Goal: Transaction & Acquisition: Download file/media

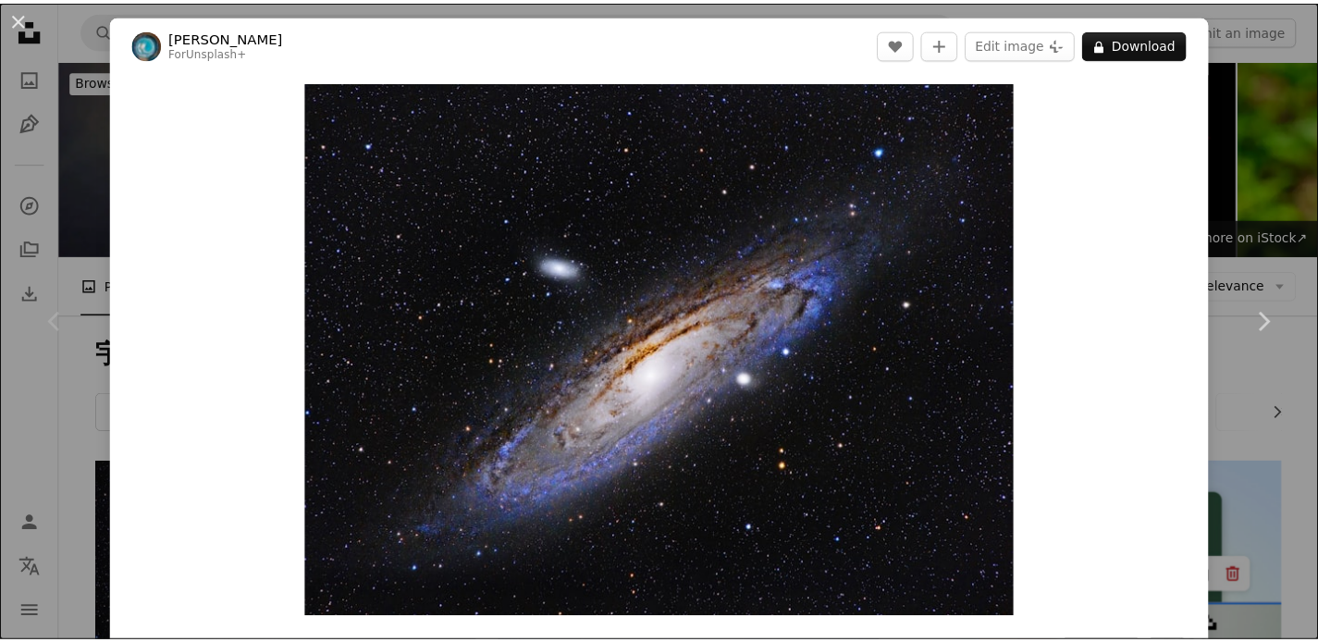
scroll to position [359, 0]
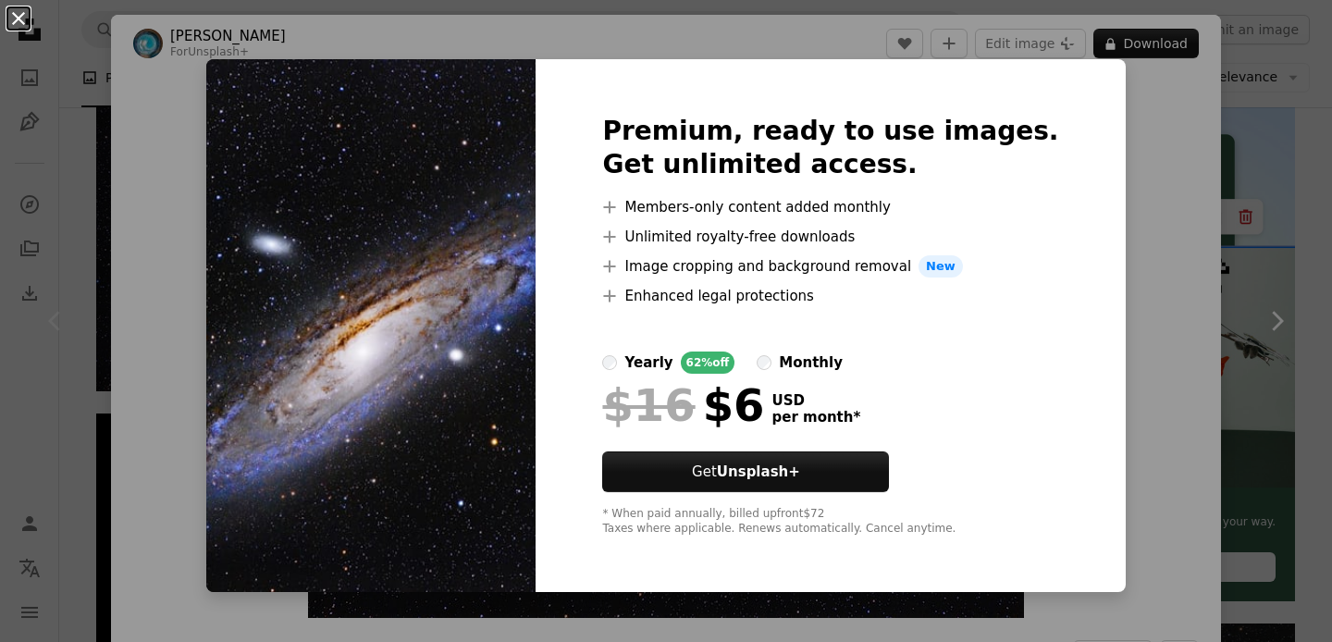
click at [19, 14] on button "An X shape" at bounding box center [18, 18] width 22 height 22
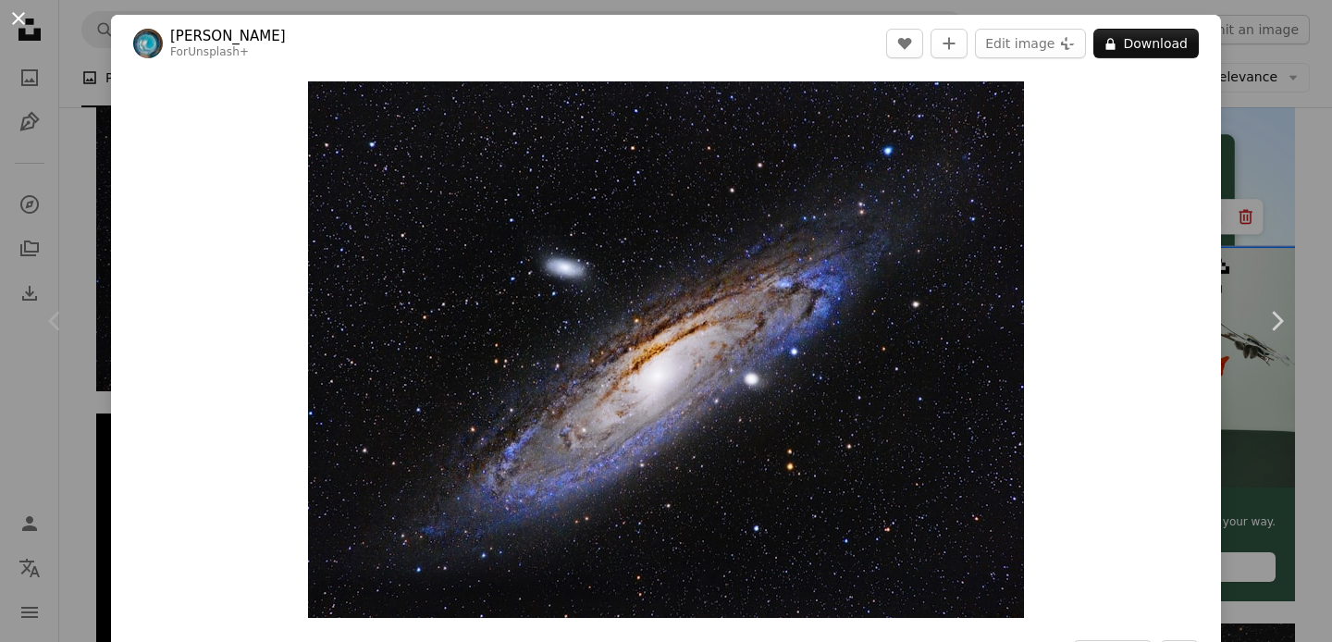
click at [18, 17] on button "An X shape" at bounding box center [18, 18] width 22 height 22
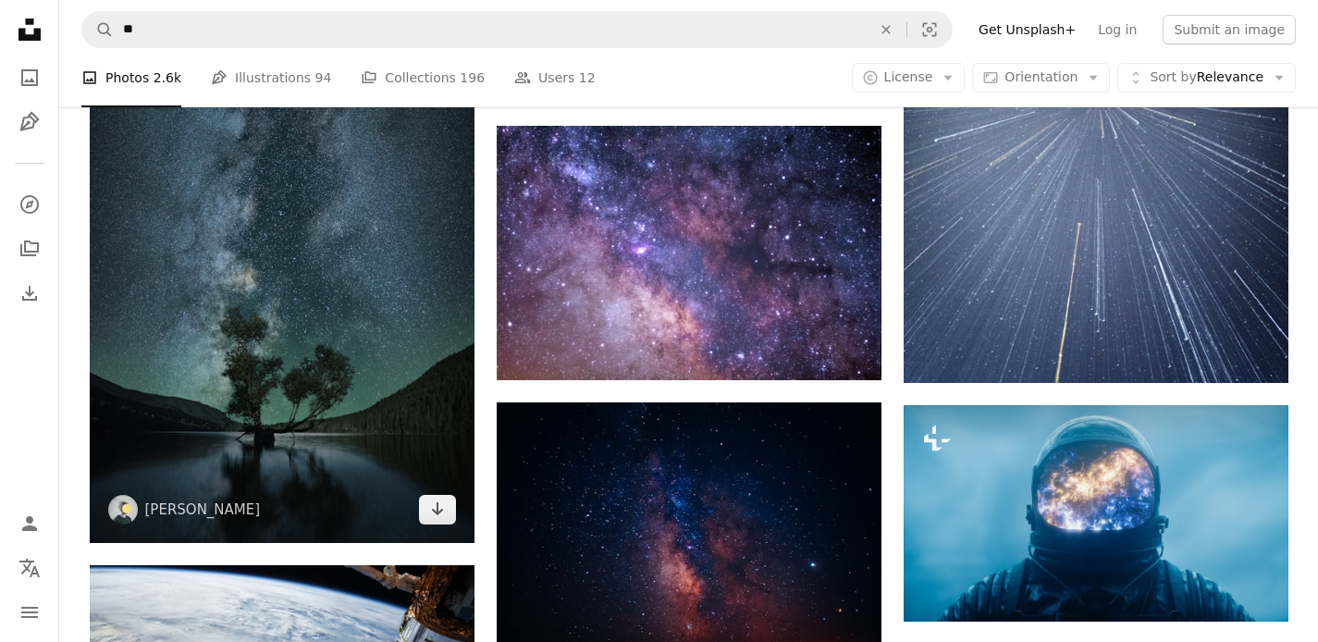
scroll to position [2033, 0]
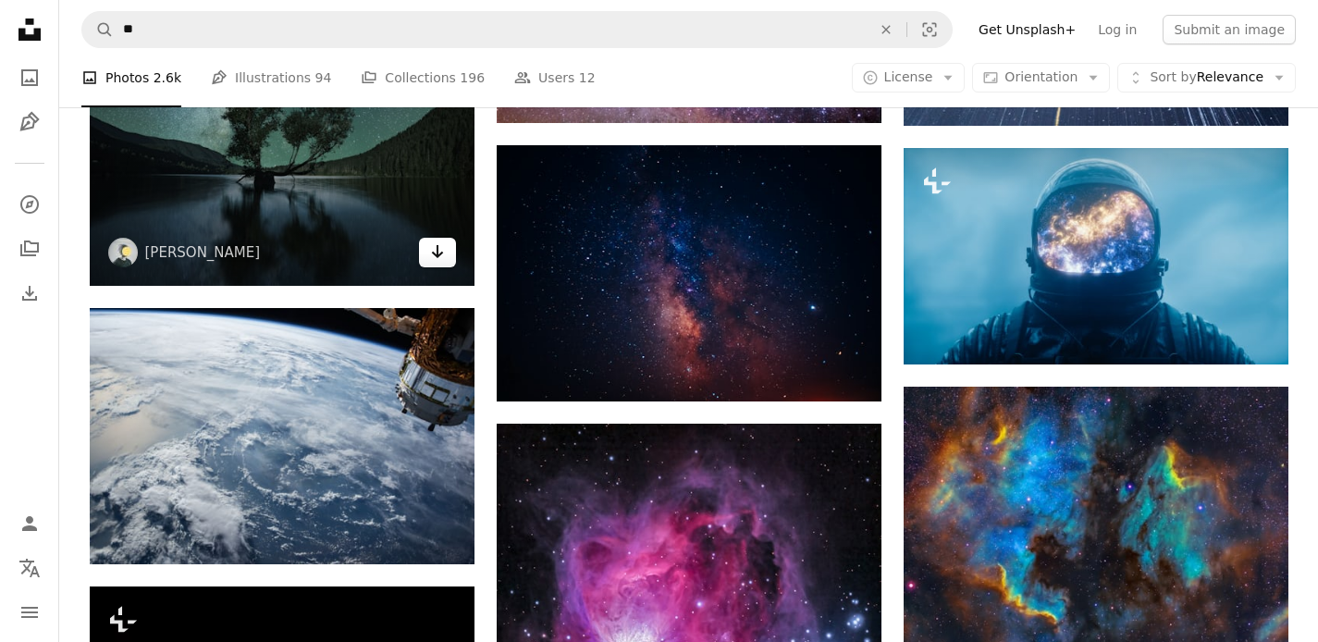
click at [443, 253] on icon "Arrow pointing down" at bounding box center [437, 252] width 15 height 22
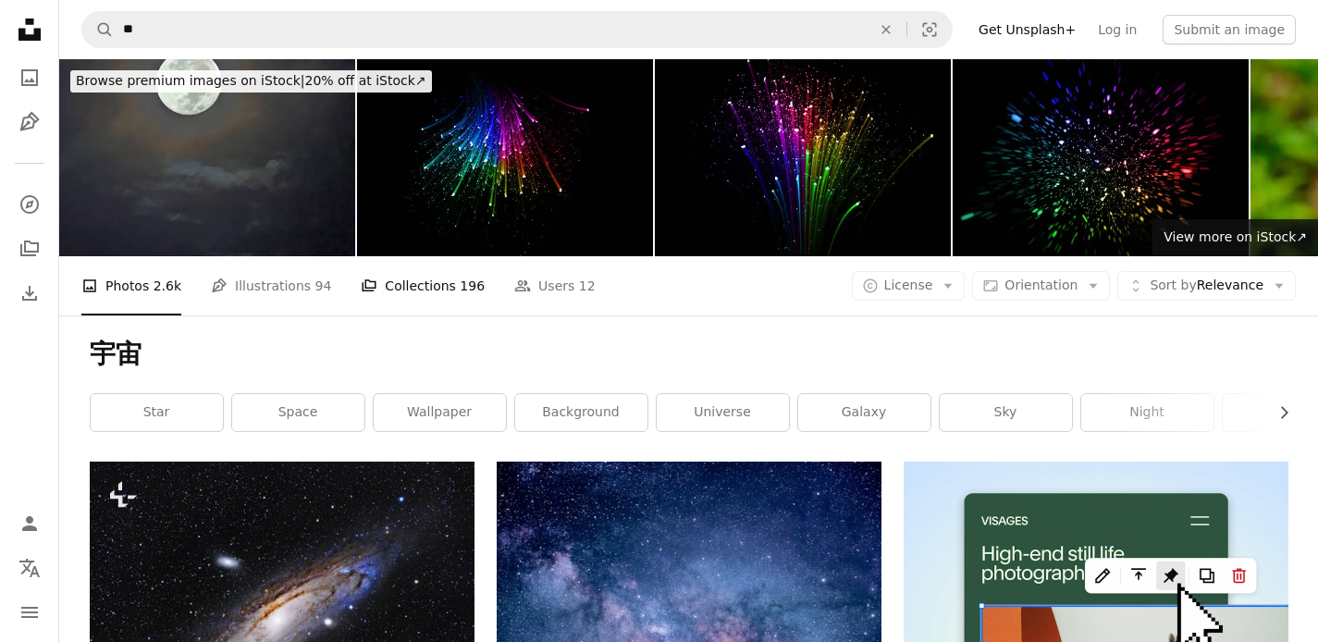
scroll to position [157, 0]
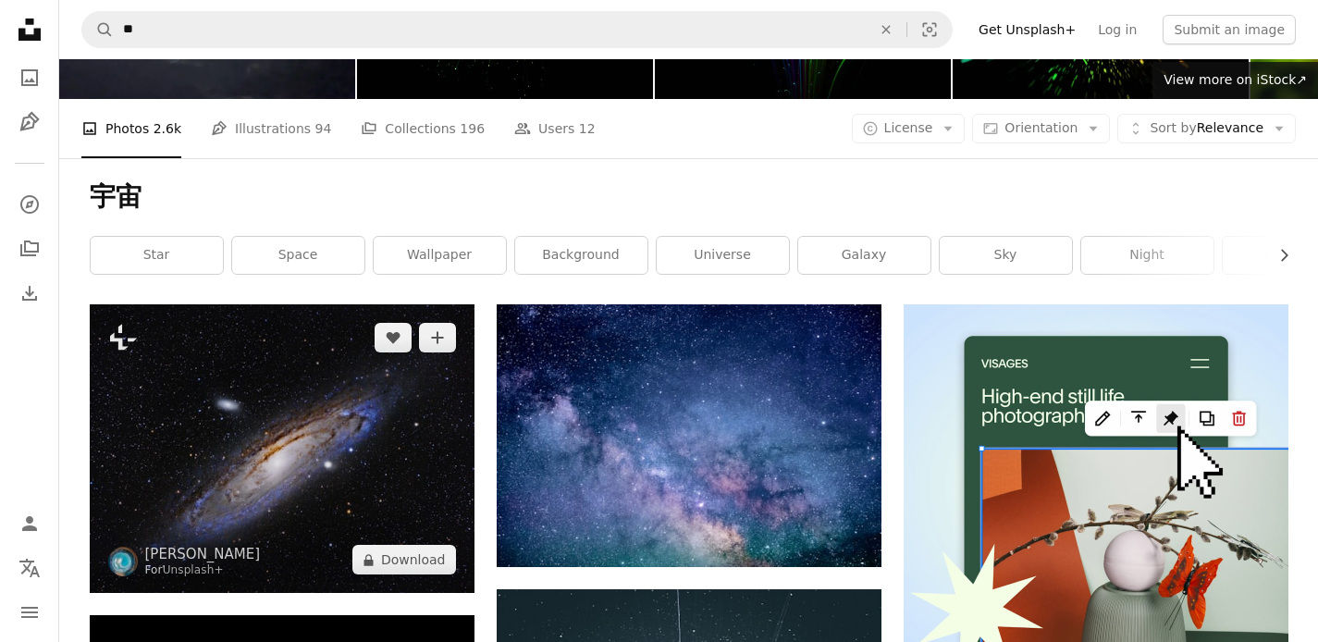
click at [253, 406] on img at bounding box center [282, 448] width 385 height 289
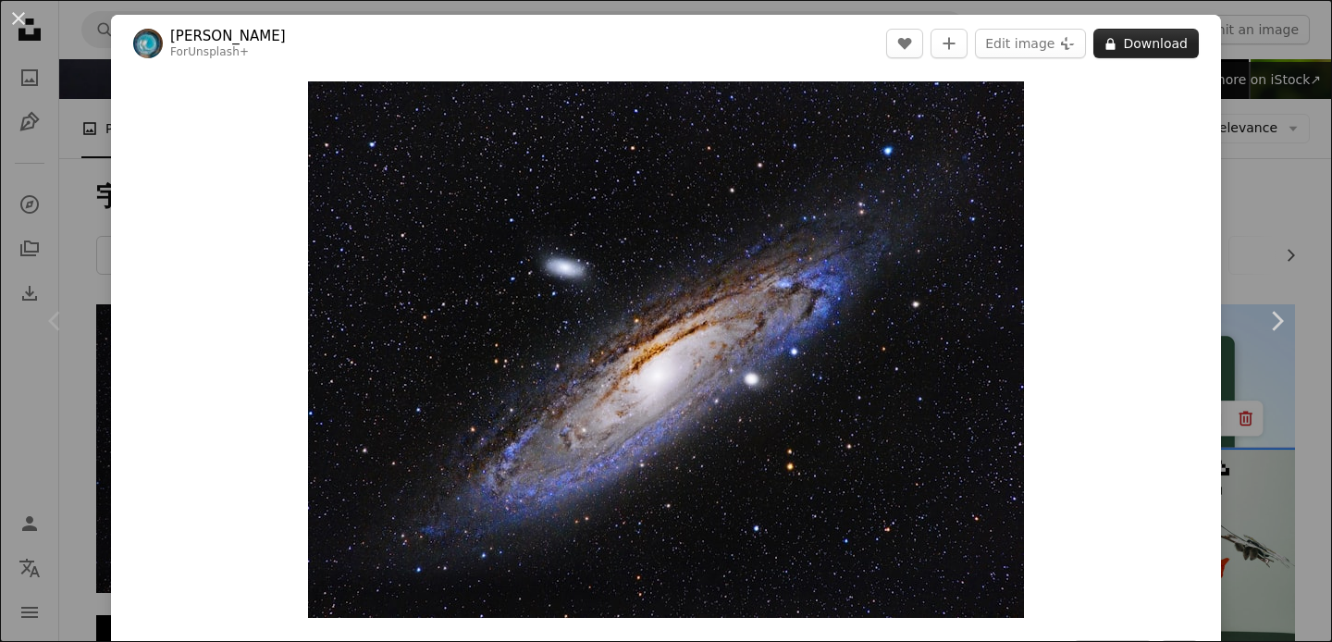
click at [1122, 32] on button "A lock Download" at bounding box center [1146, 44] width 105 height 30
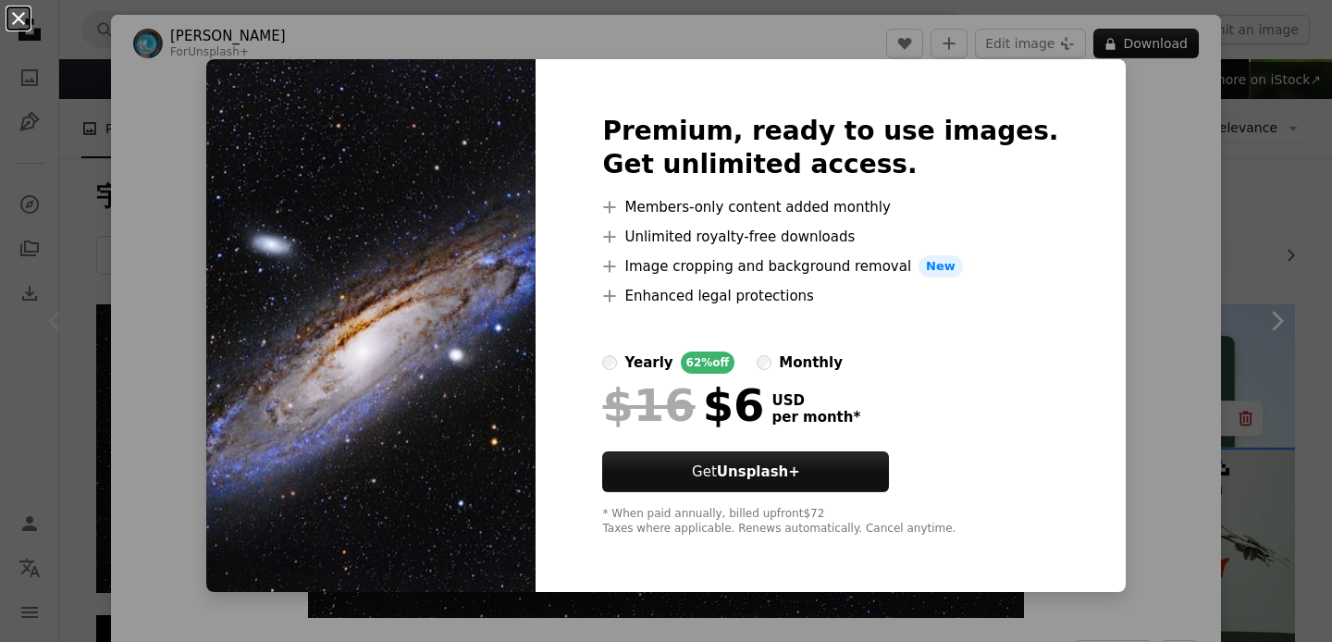
click at [17, 14] on button "An X shape" at bounding box center [18, 18] width 22 height 22
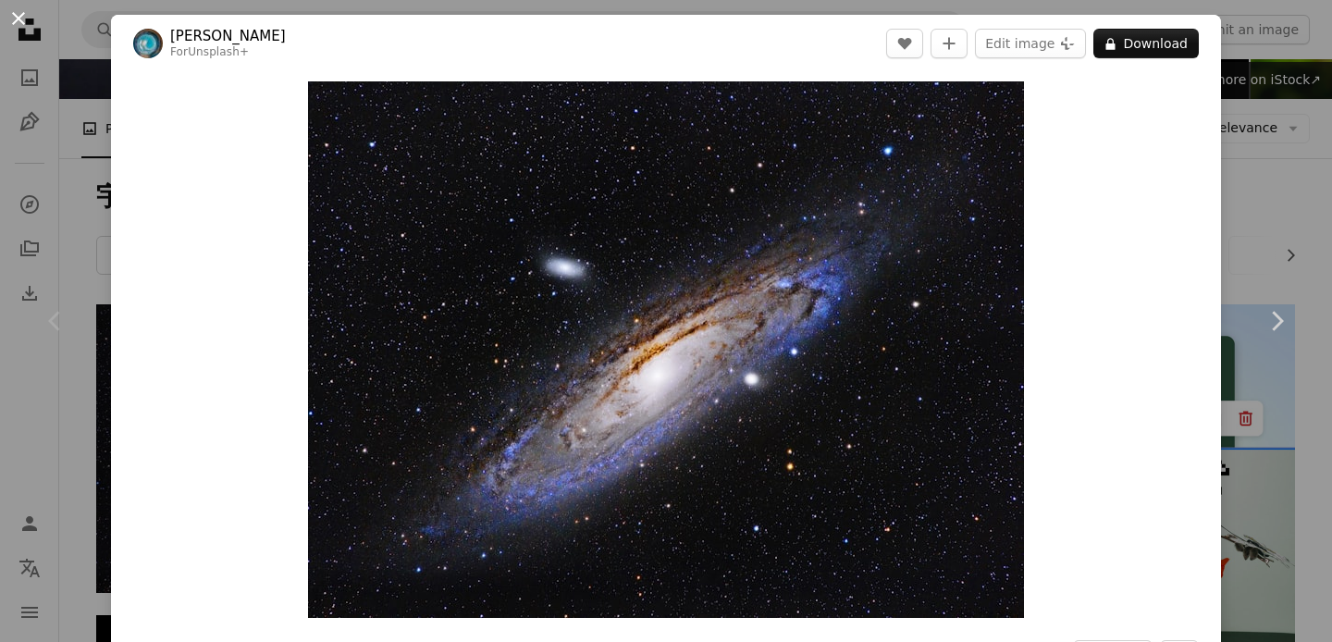
click at [18, 16] on button "An X shape" at bounding box center [18, 18] width 22 height 22
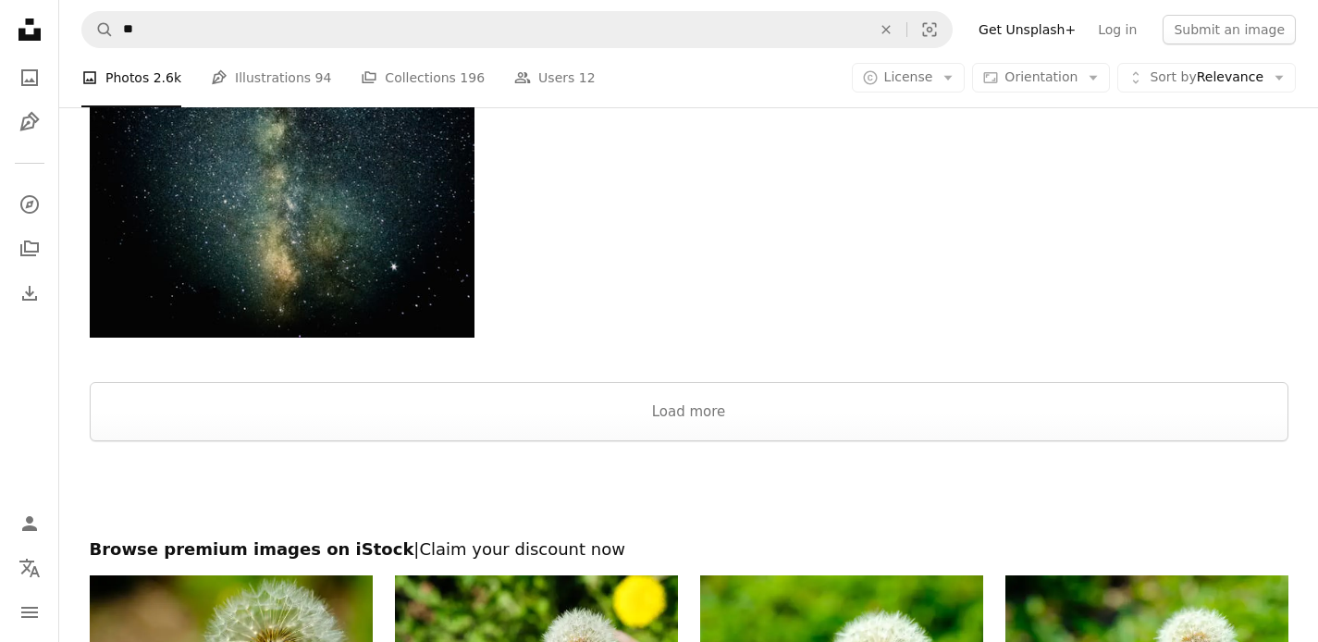
scroll to position [3429, 0]
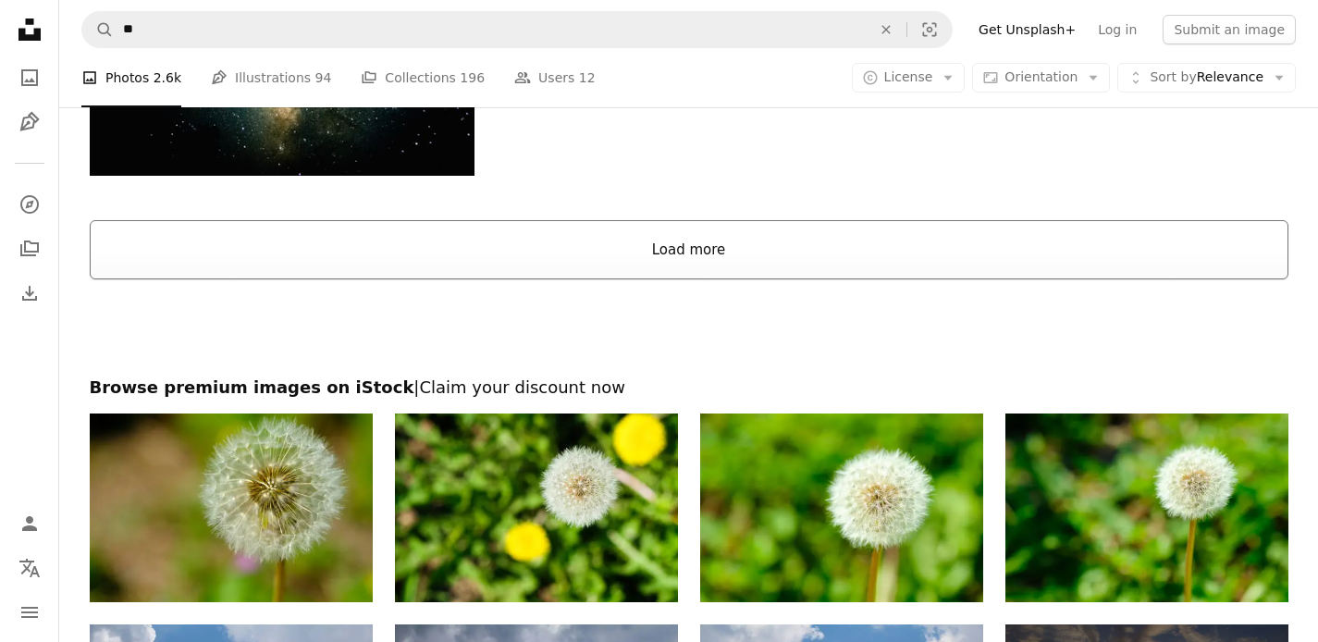
click at [706, 256] on button "Load more" at bounding box center [689, 249] width 1199 height 59
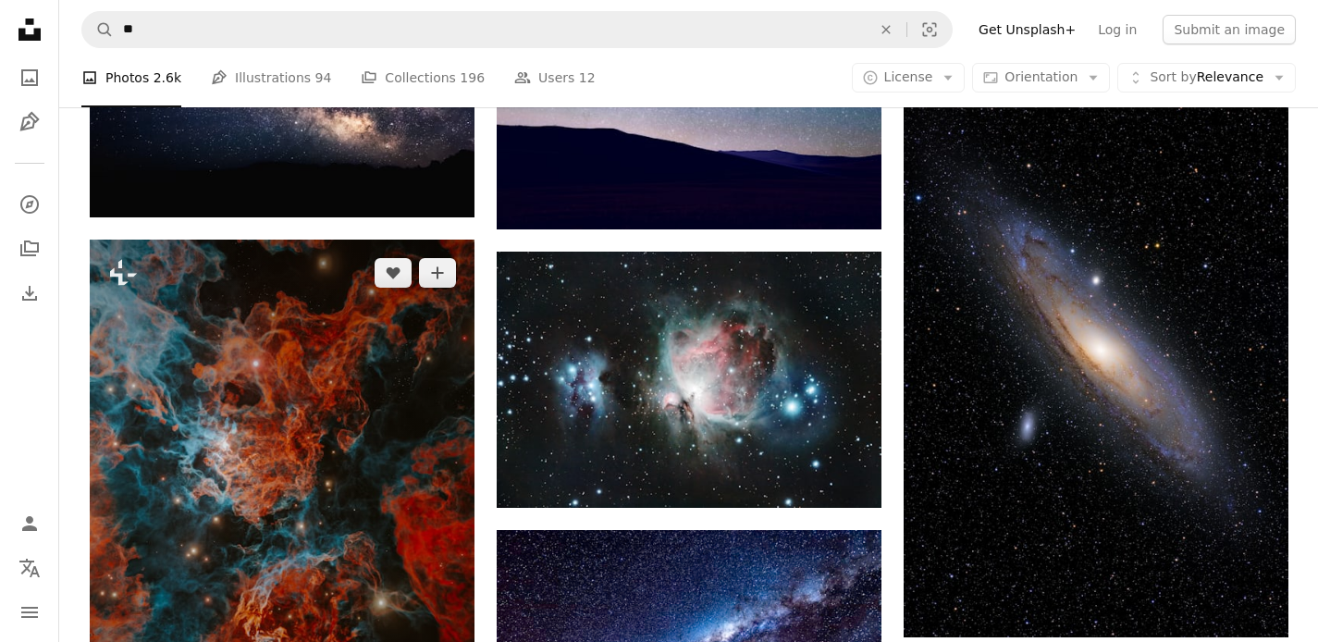
scroll to position [6393, 0]
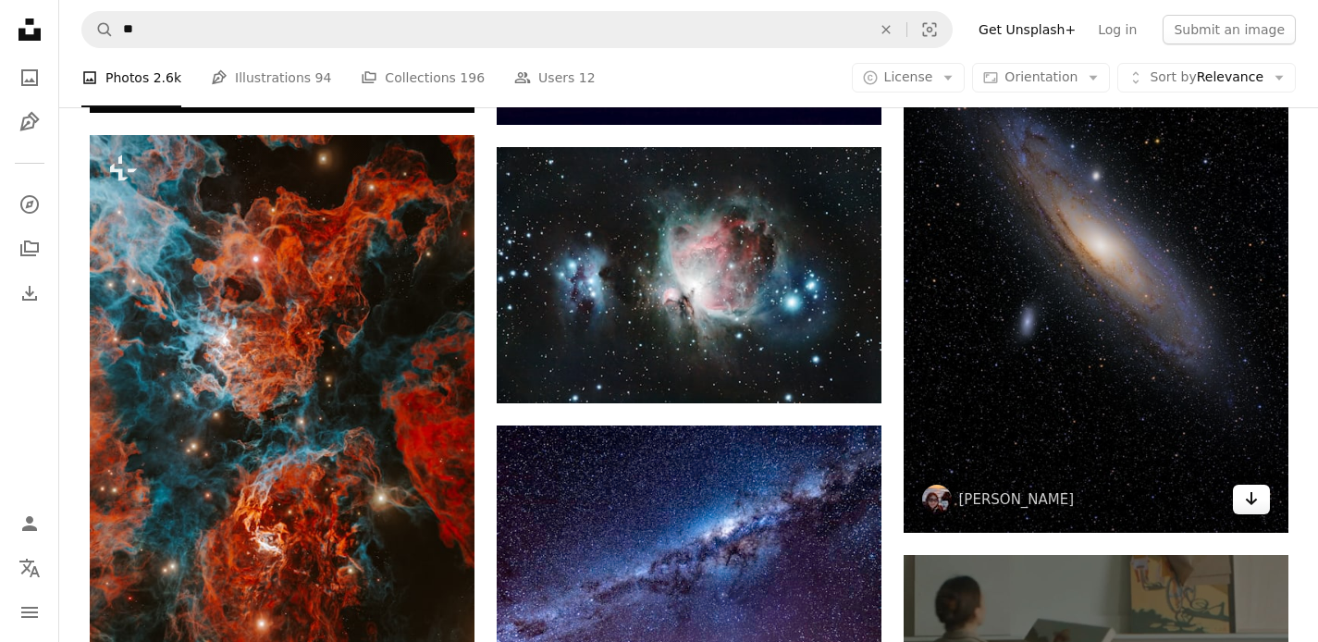
click at [1261, 502] on link "Arrow pointing down" at bounding box center [1251, 500] width 37 height 30
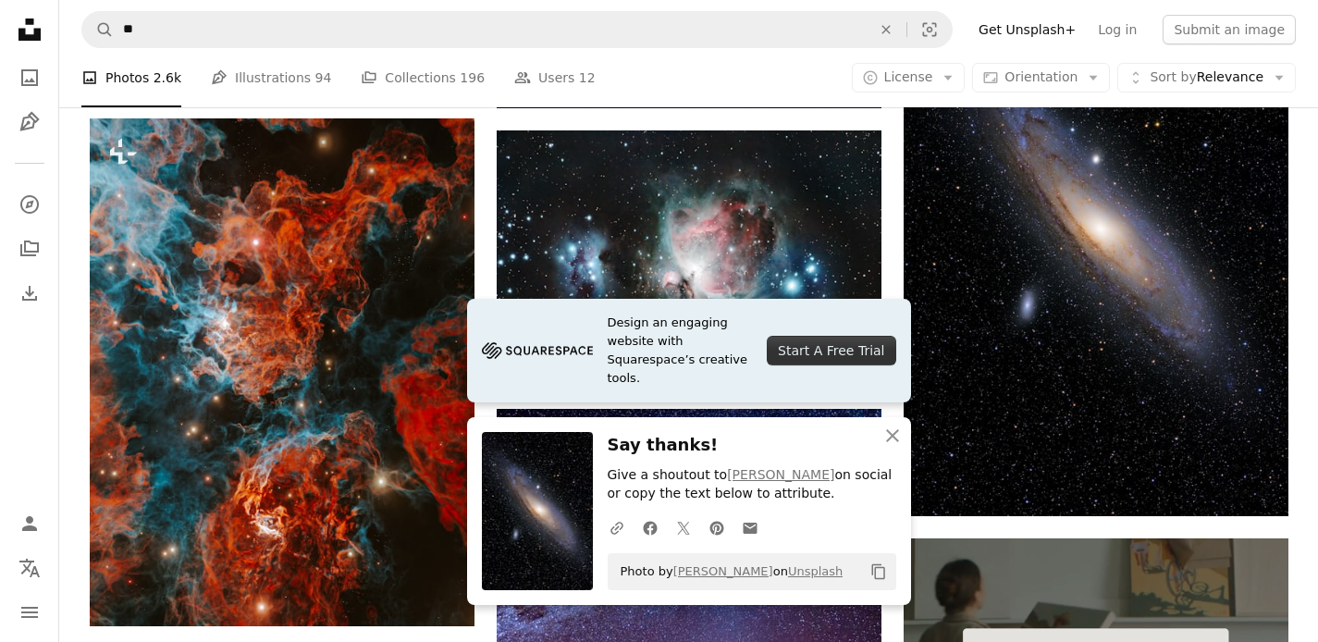
scroll to position [6722, 0]
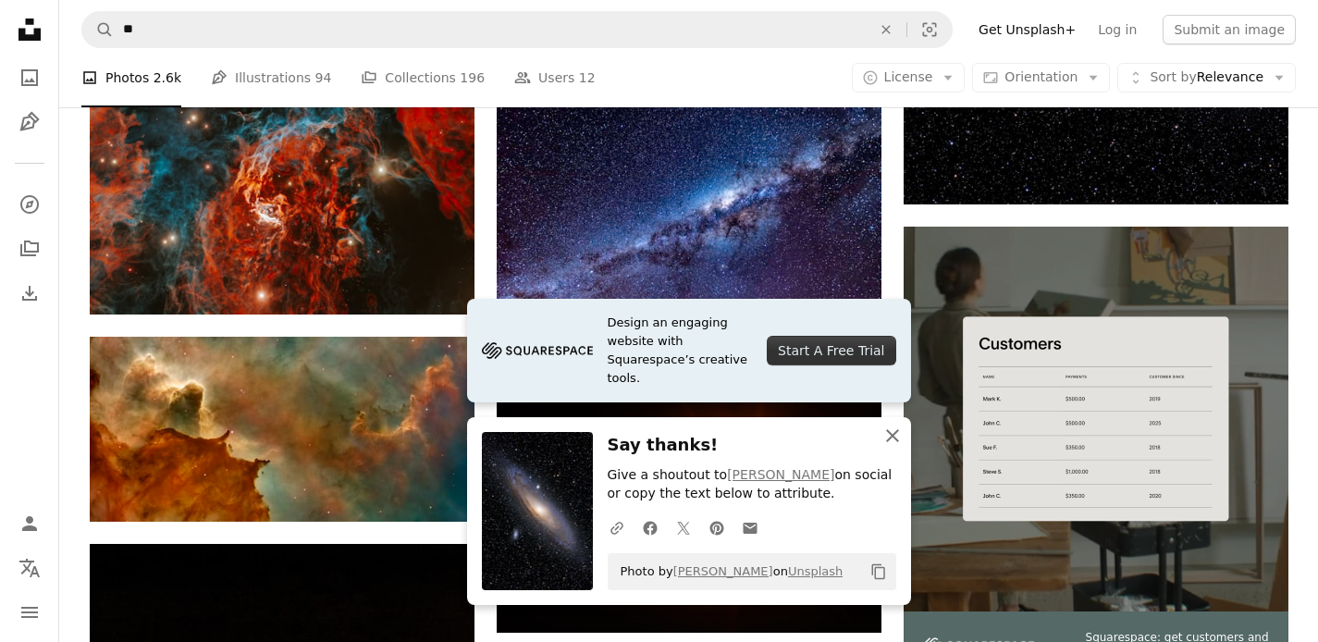
click at [892, 432] on icon "An X shape" at bounding box center [893, 436] width 22 height 22
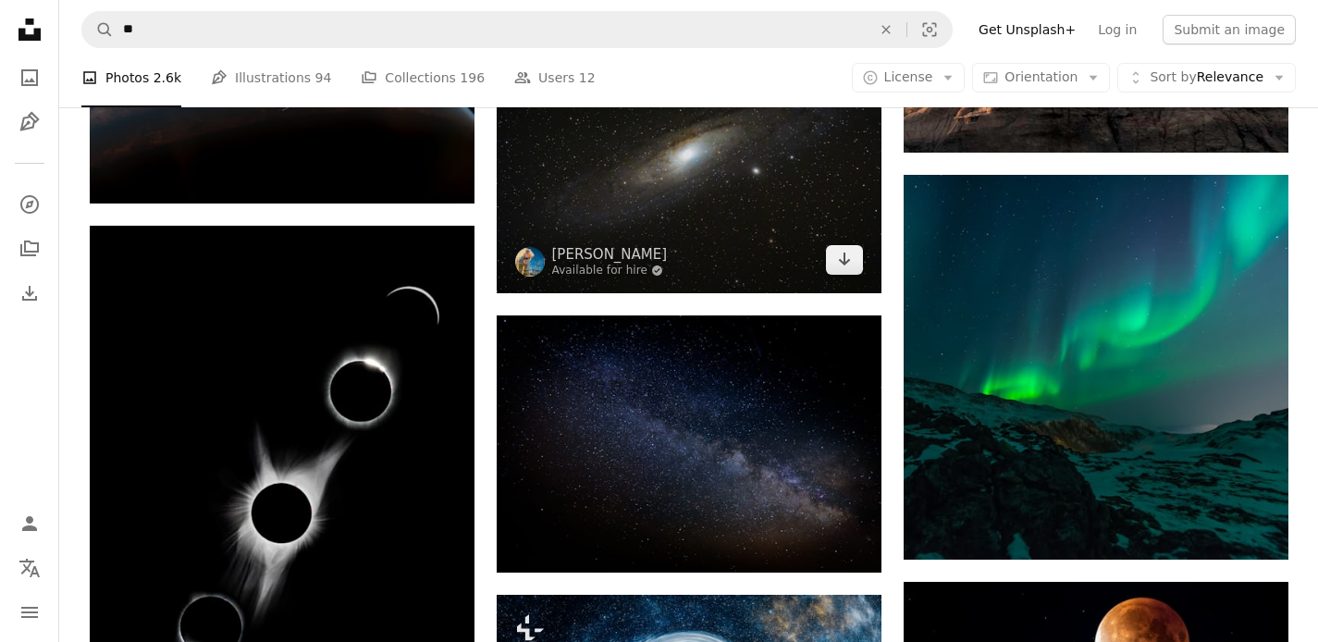
scroll to position [7409, 0]
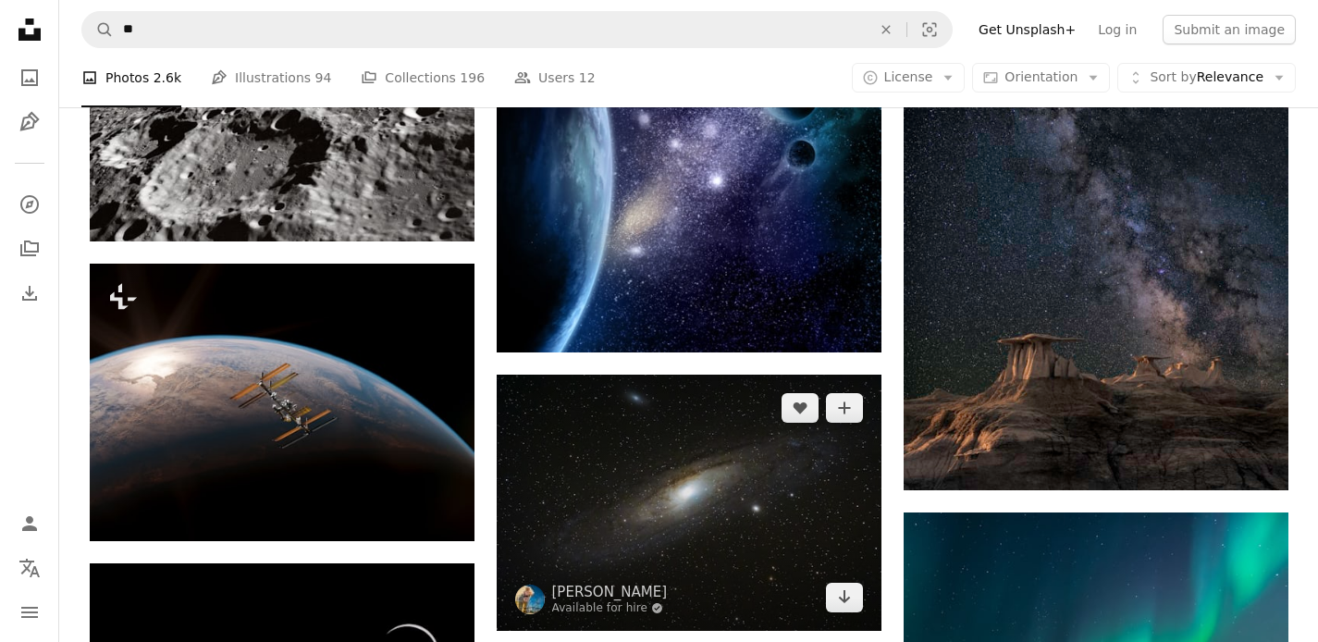
click at [703, 566] on img at bounding box center [689, 503] width 385 height 256
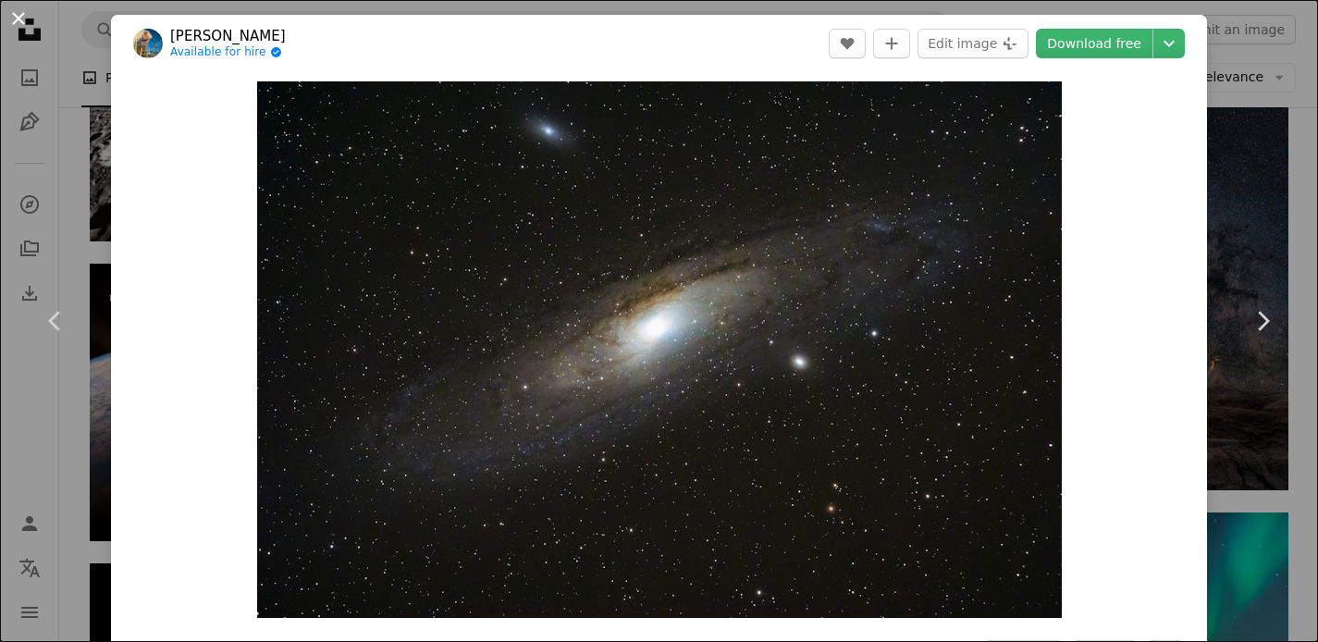
click at [20, 17] on button "An X shape" at bounding box center [18, 18] width 22 height 22
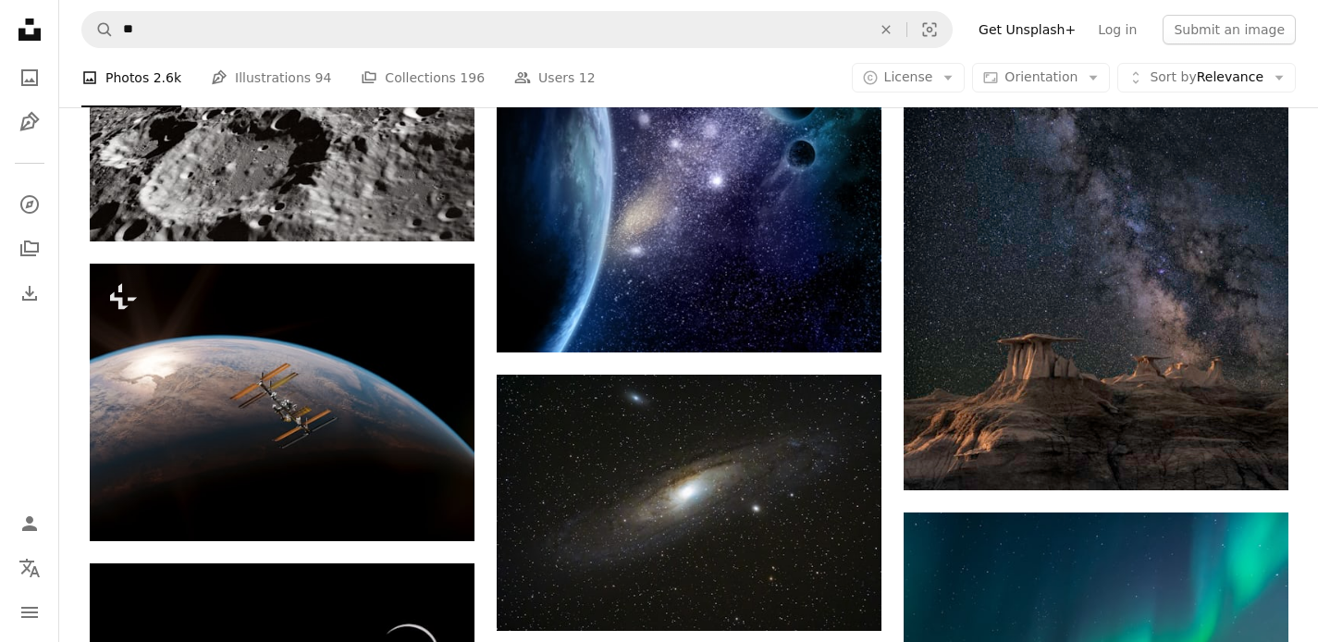
click at [22, 21] on icon "Unsplash logo Unsplash Home" at bounding box center [29, 29] width 37 height 37
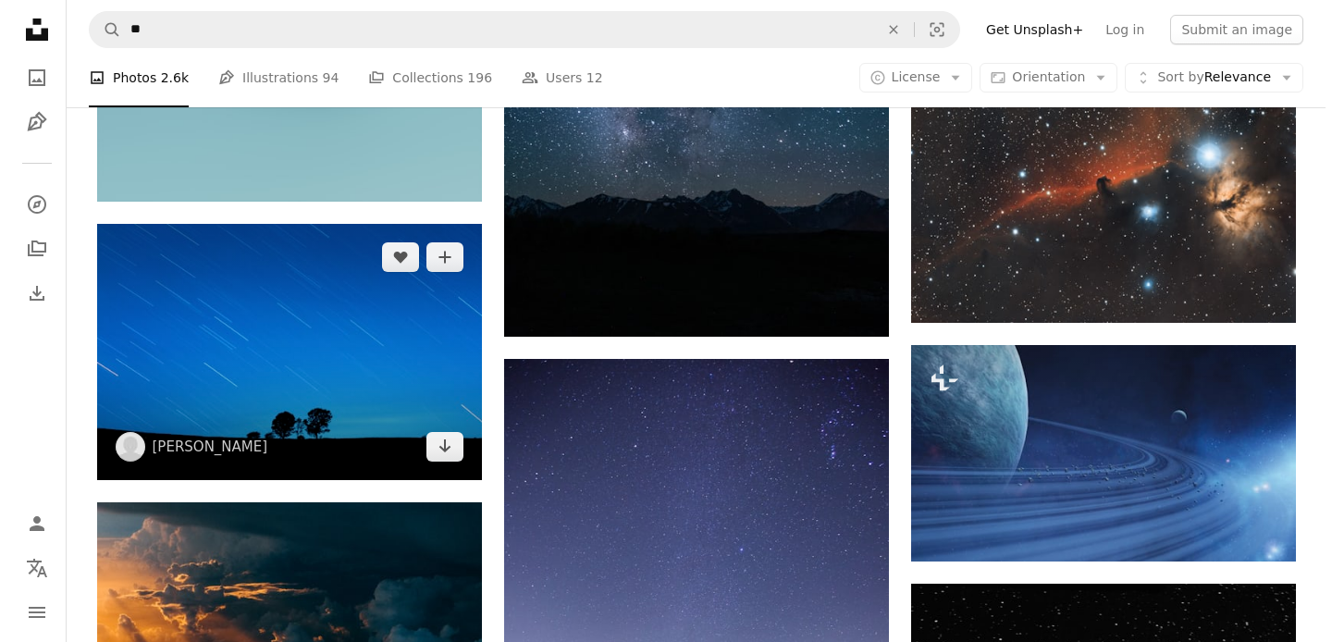
scroll to position [11637, 0]
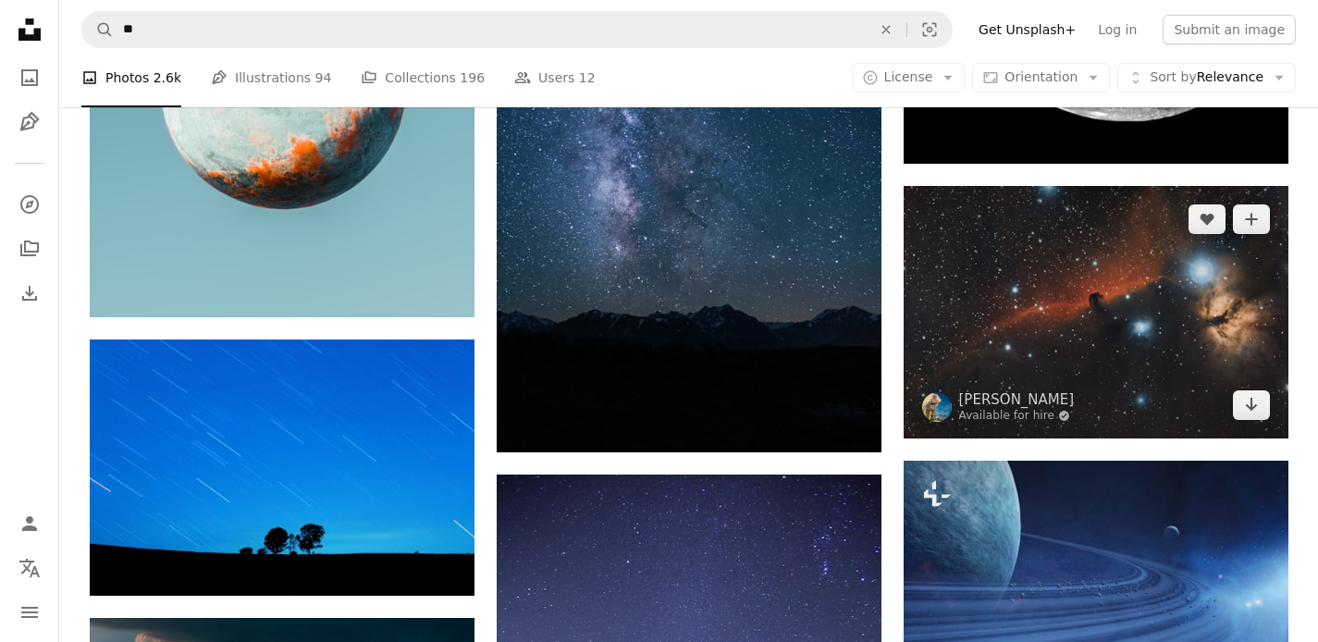
click at [1089, 340] on img at bounding box center [1096, 312] width 385 height 253
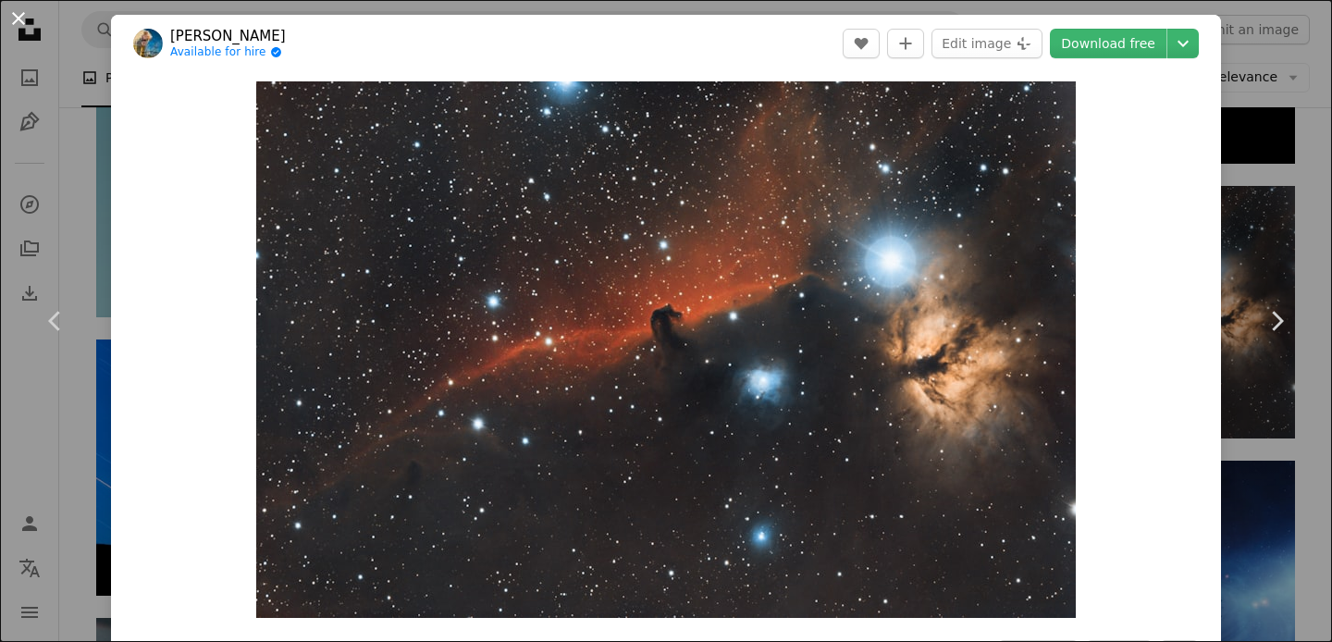
click at [22, 19] on button "An X shape" at bounding box center [18, 18] width 22 height 22
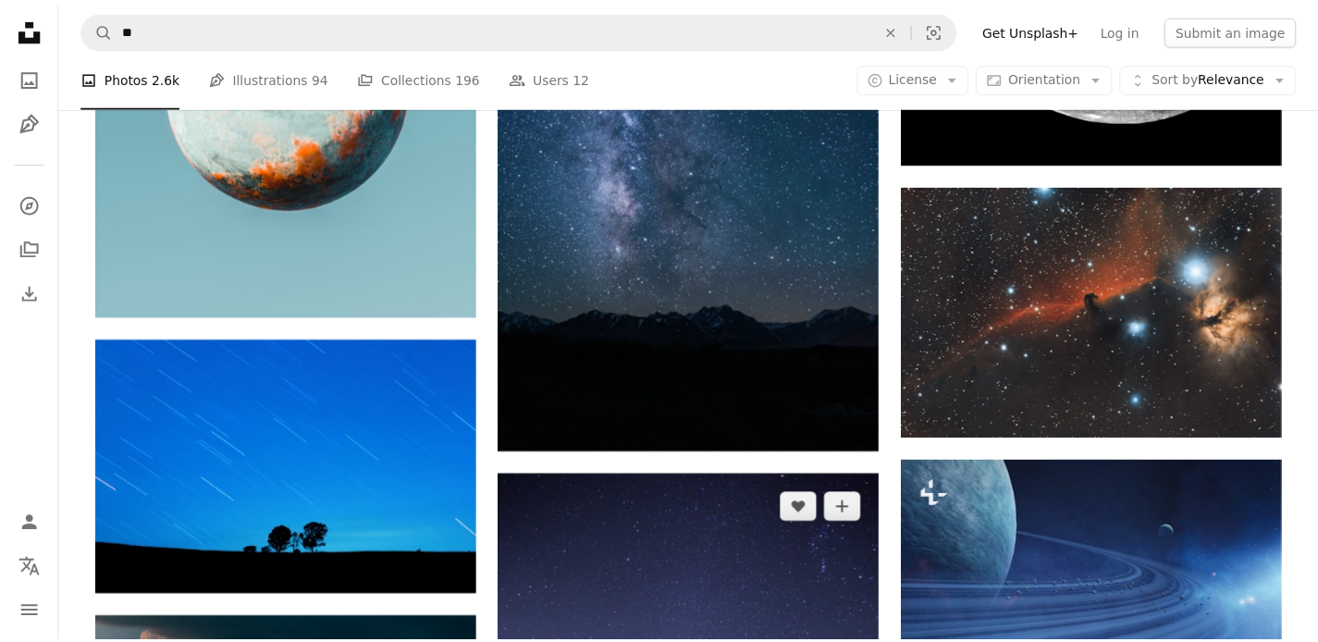
scroll to position [11925, 0]
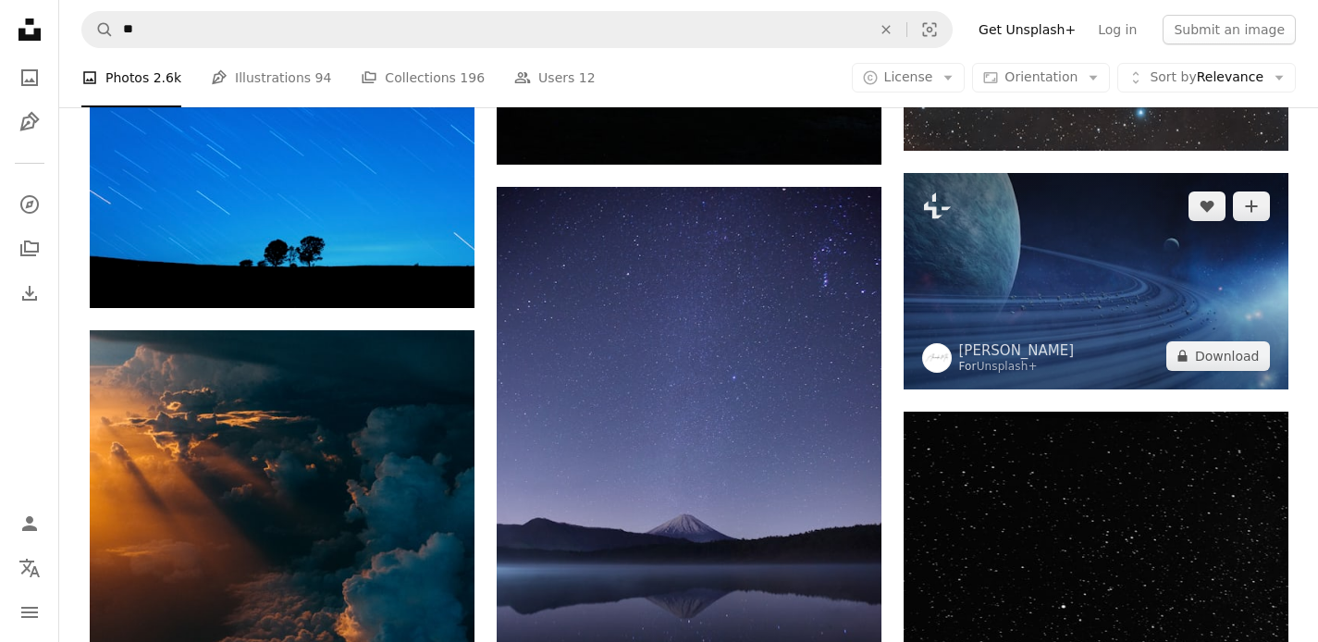
click at [1075, 317] on img at bounding box center [1096, 281] width 385 height 216
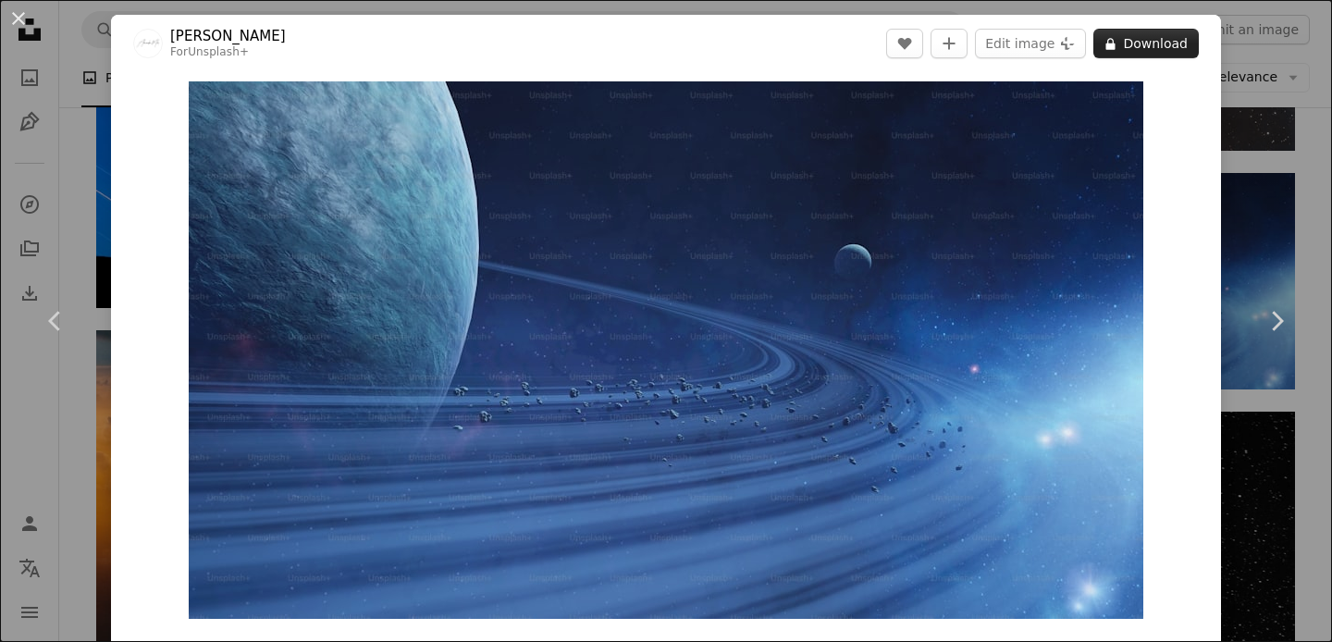
click at [1126, 43] on button "A lock Download" at bounding box center [1146, 44] width 105 height 30
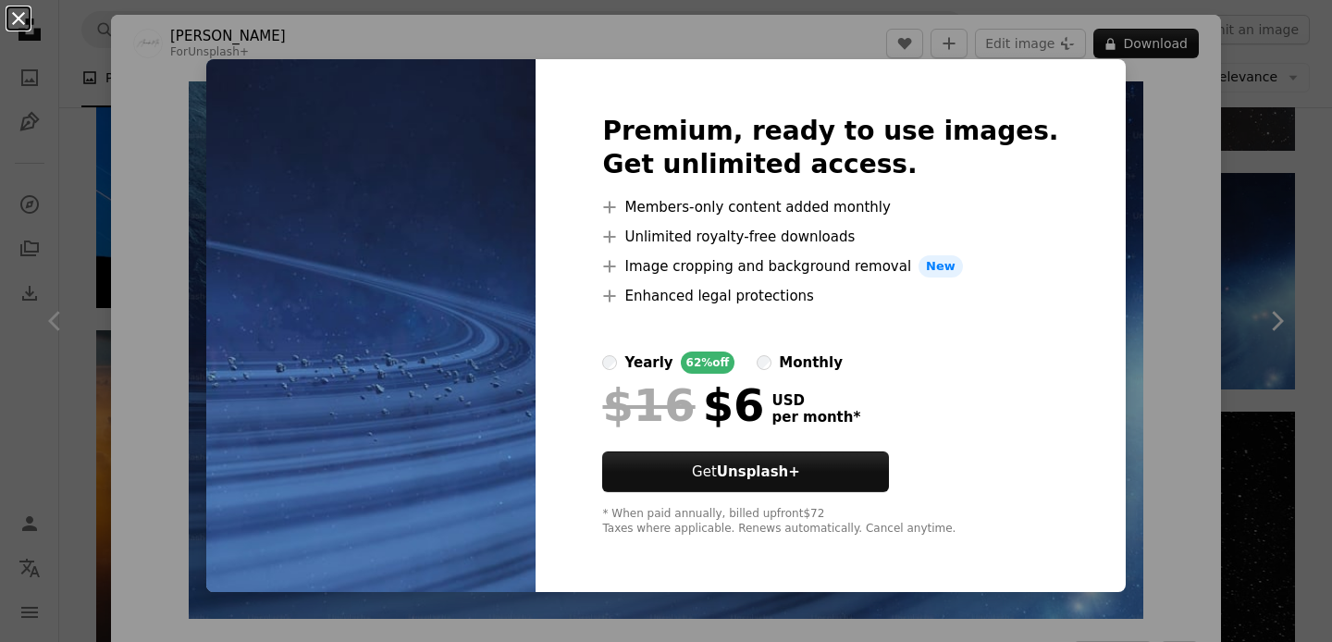
click at [20, 17] on button "An X shape" at bounding box center [18, 18] width 22 height 22
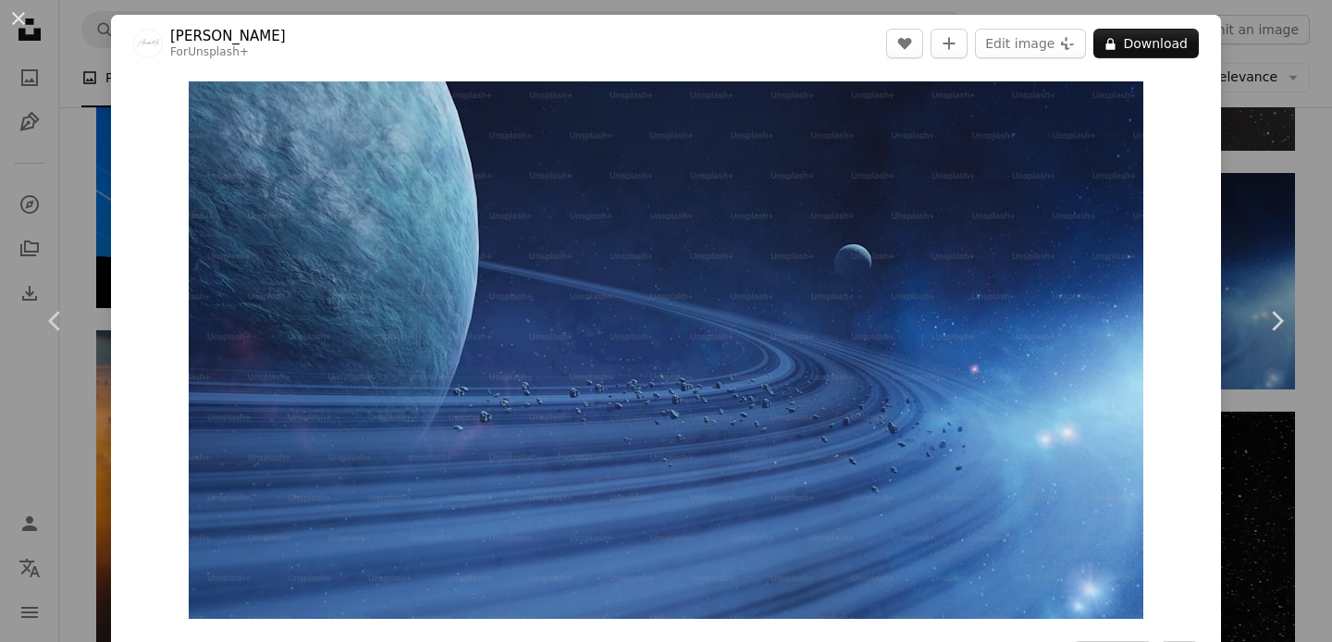
click at [20, 17] on button "An X shape" at bounding box center [18, 18] width 22 height 22
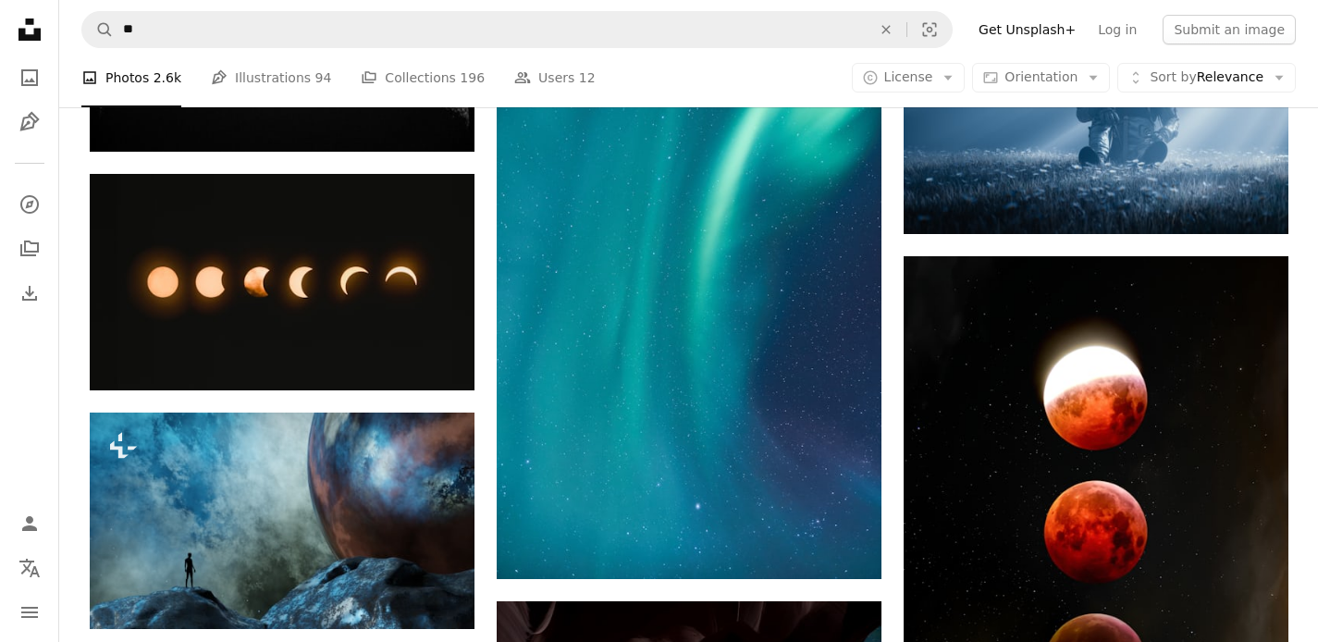
scroll to position [15697, 0]
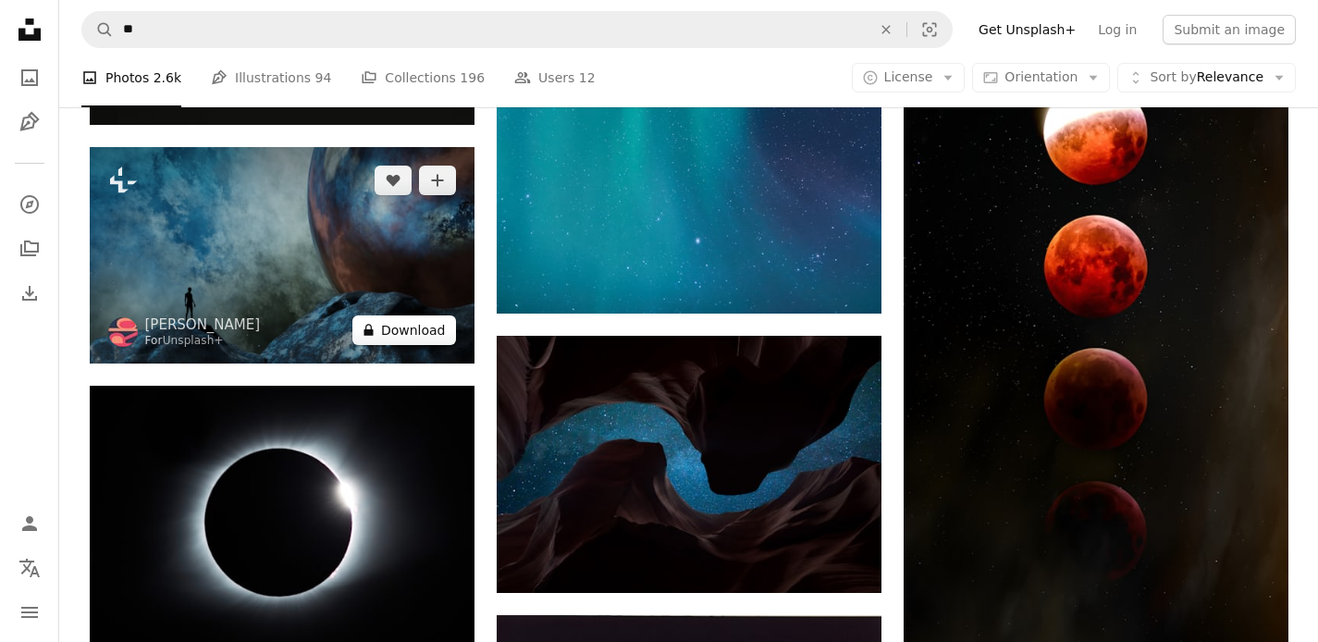
click at [425, 320] on button "A lock Download" at bounding box center [405, 330] width 104 height 30
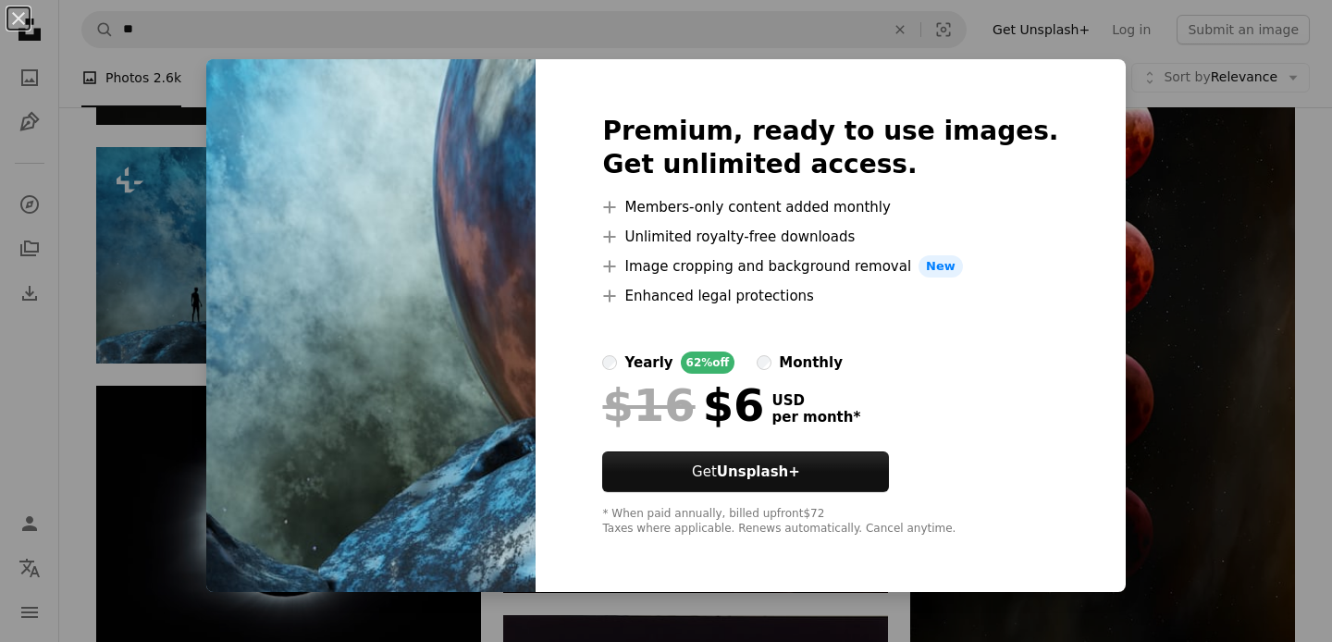
click at [51, 337] on div "An X shape Premium, ready to use images. Get unlimited access. A plus sign Memb…" at bounding box center [666, 321] width 1332 height 642
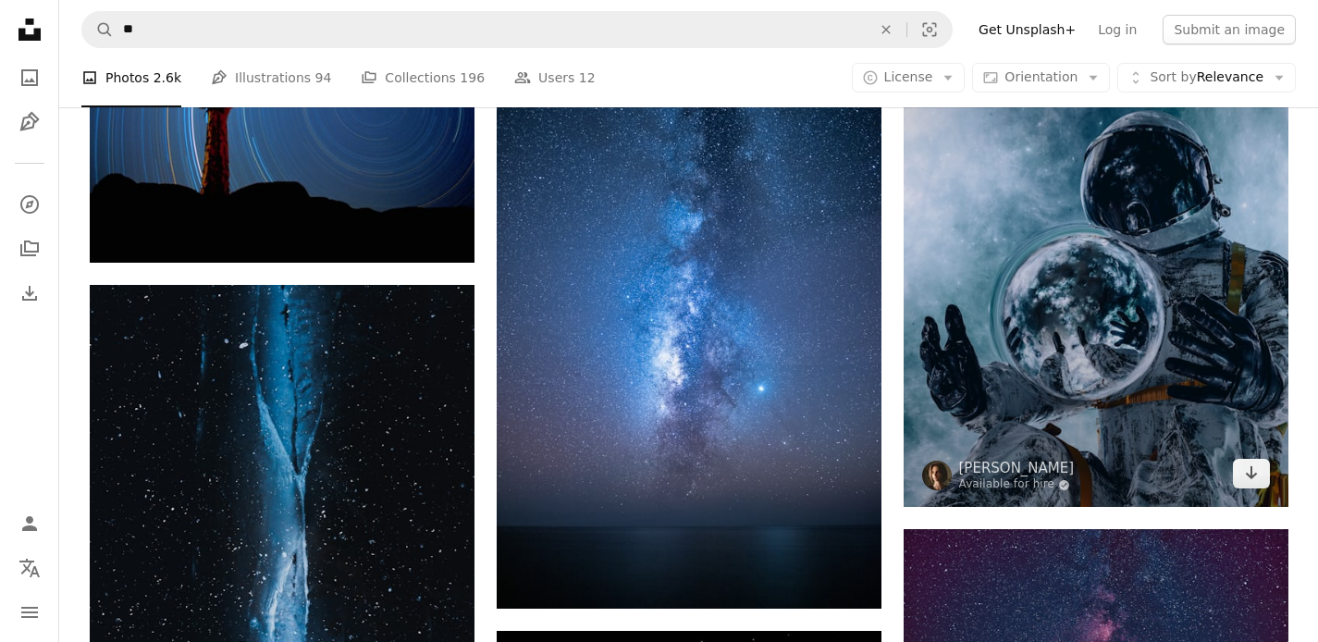
scroll to position [18631, 0]
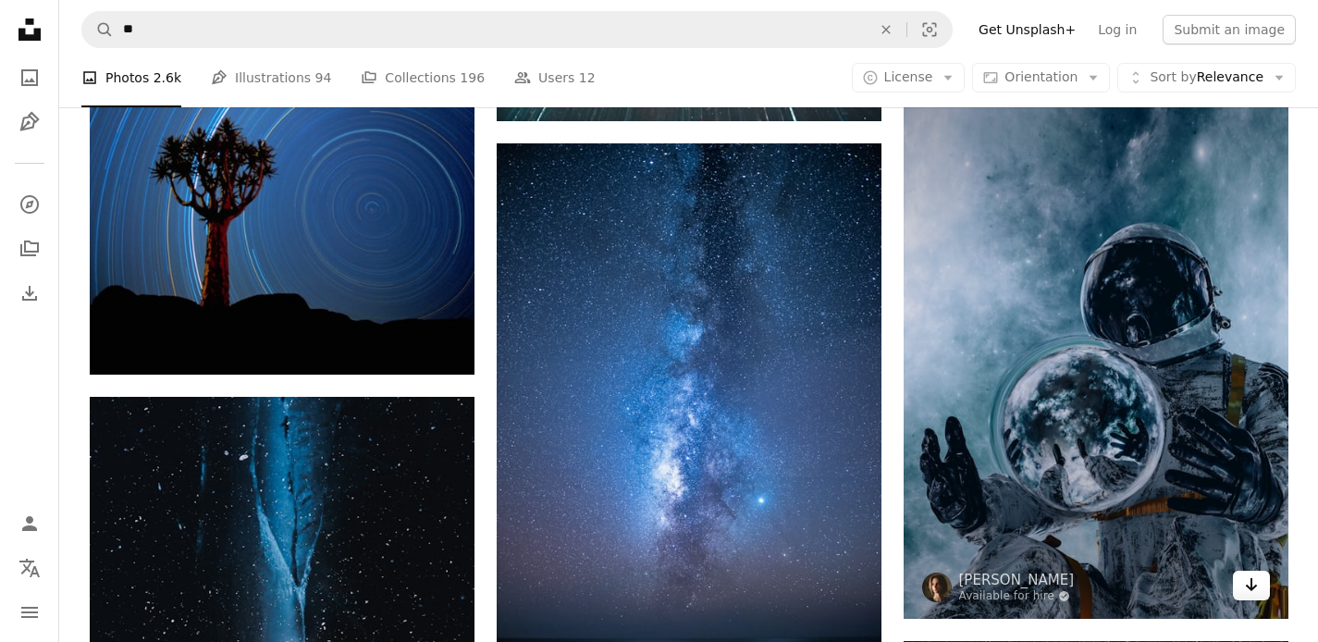
click at [1260, 581] on link "Arrow pointing down" at bounding box center [1251, 586] width 37 height 30
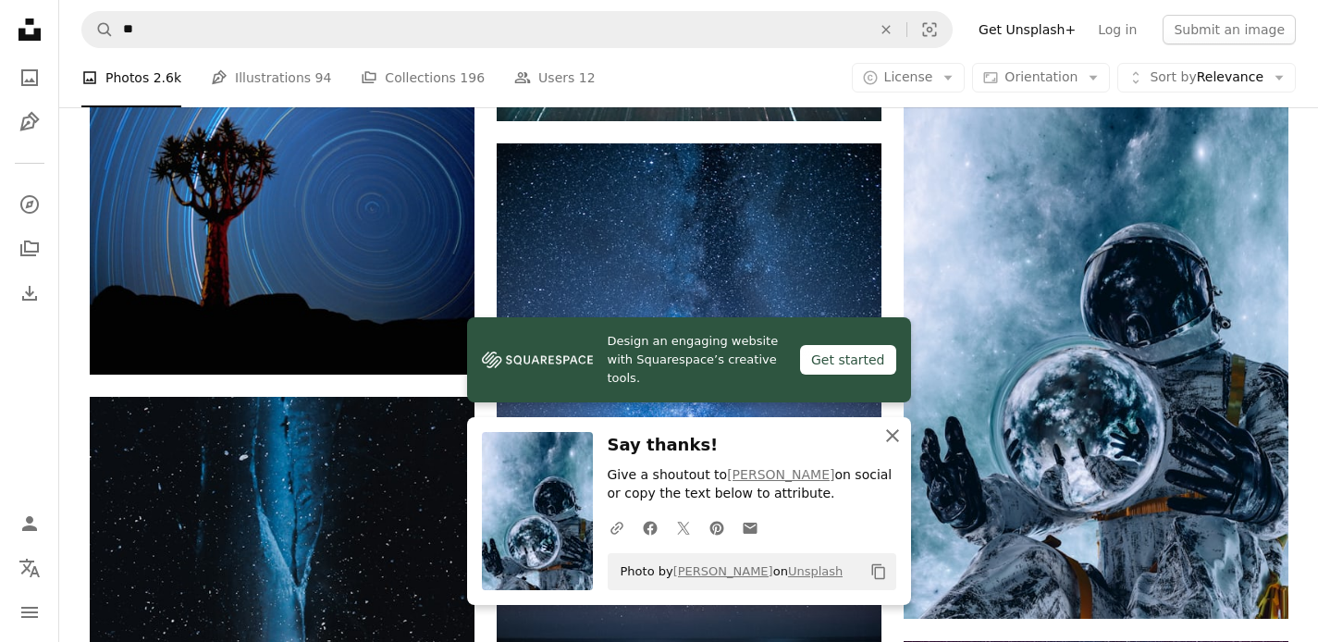
click at [895, 442] on icon "An X shape" at bounding box center [893, 436] width 22 height 22
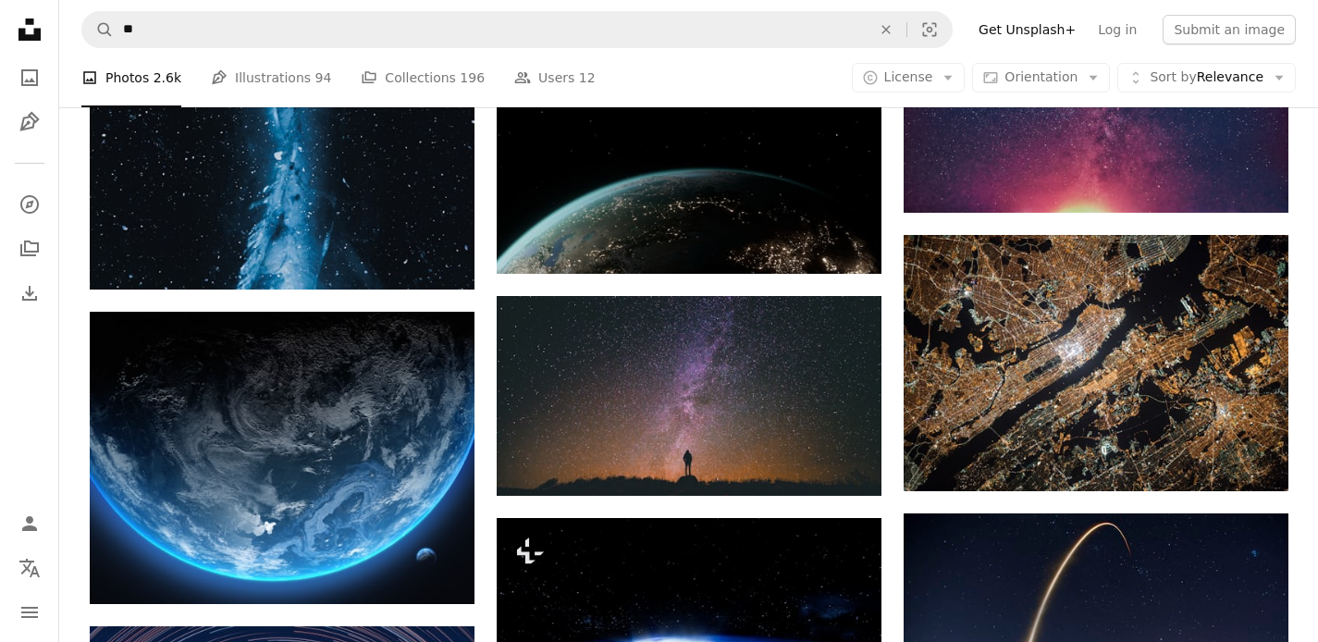
scroll to position [19028, 0]
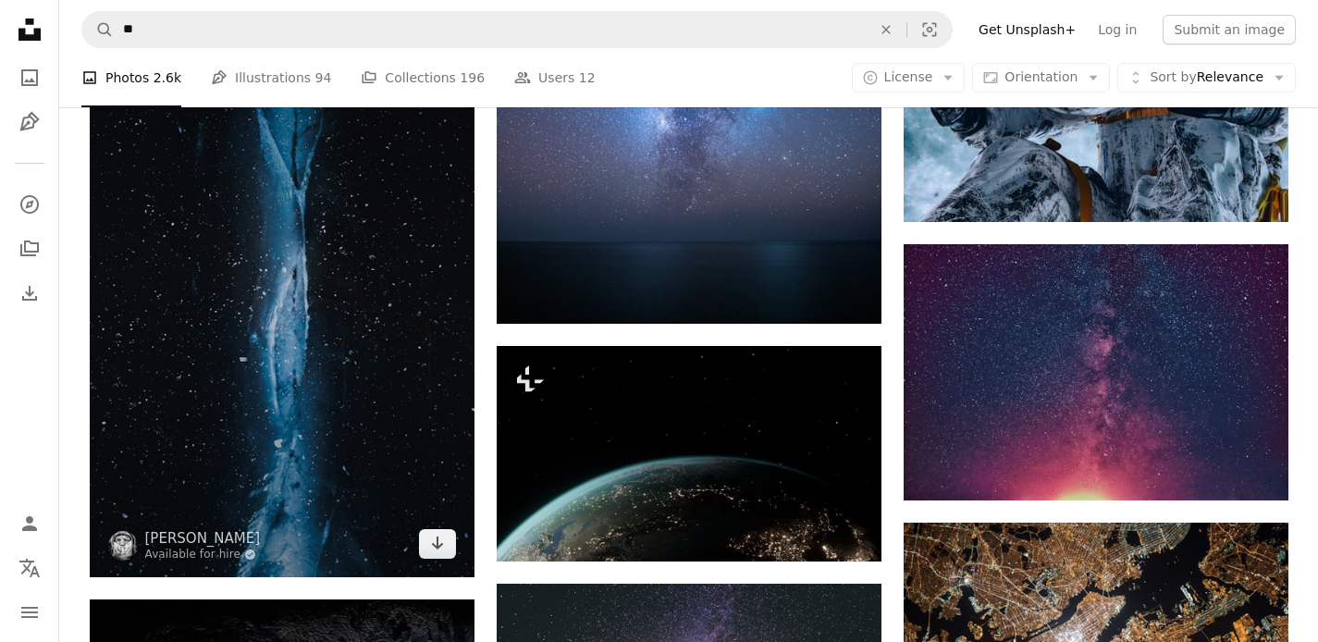
click at [325, 337] on img at bounding box center [282, 288] width 385 height 577
click at [445, 548] on link "Arrow pointing down" at bounding box center [437, 544] width 37 height 30
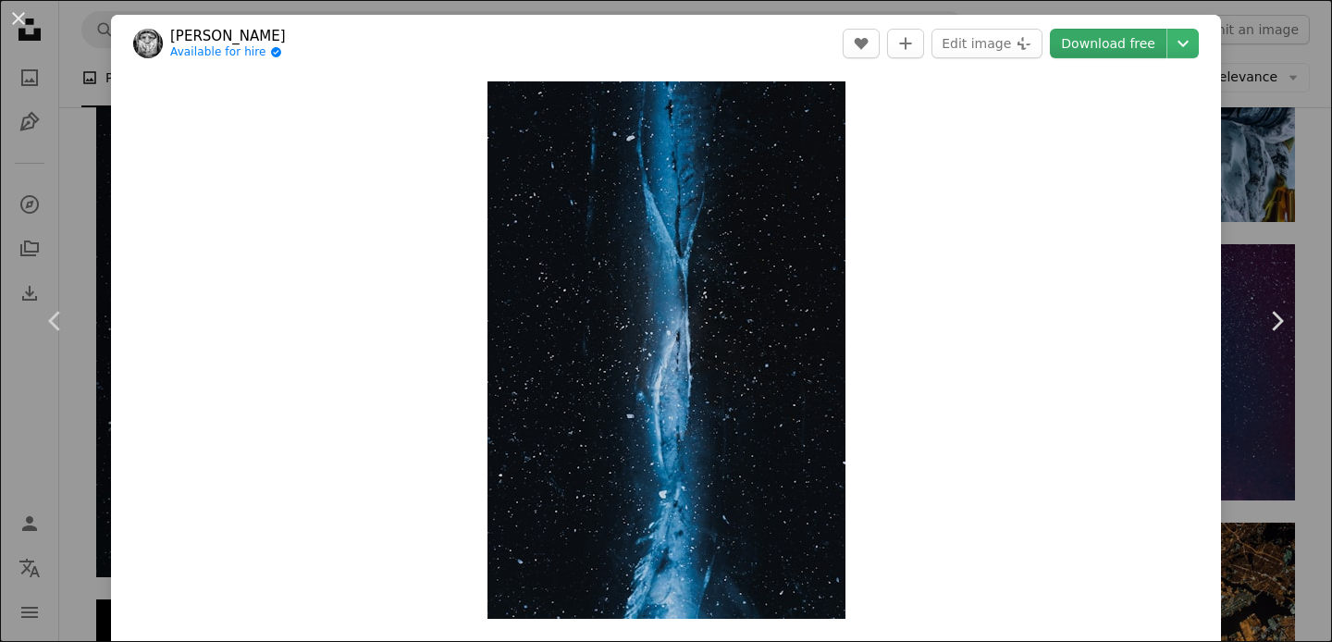
click at [1100, 46] on link "Download free" at bounding box center [1108, 44] width 117 height 30
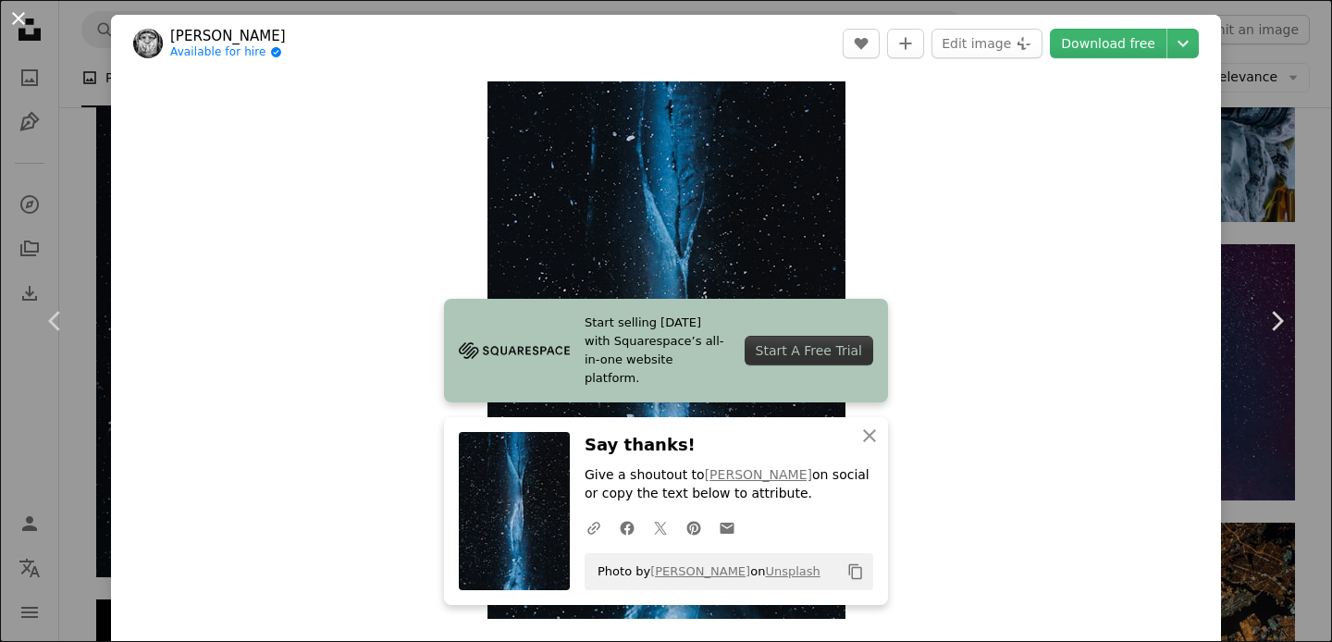
click at [21, 17] on button "An X shape" at bounding box center [18, 18] width 22 height 22
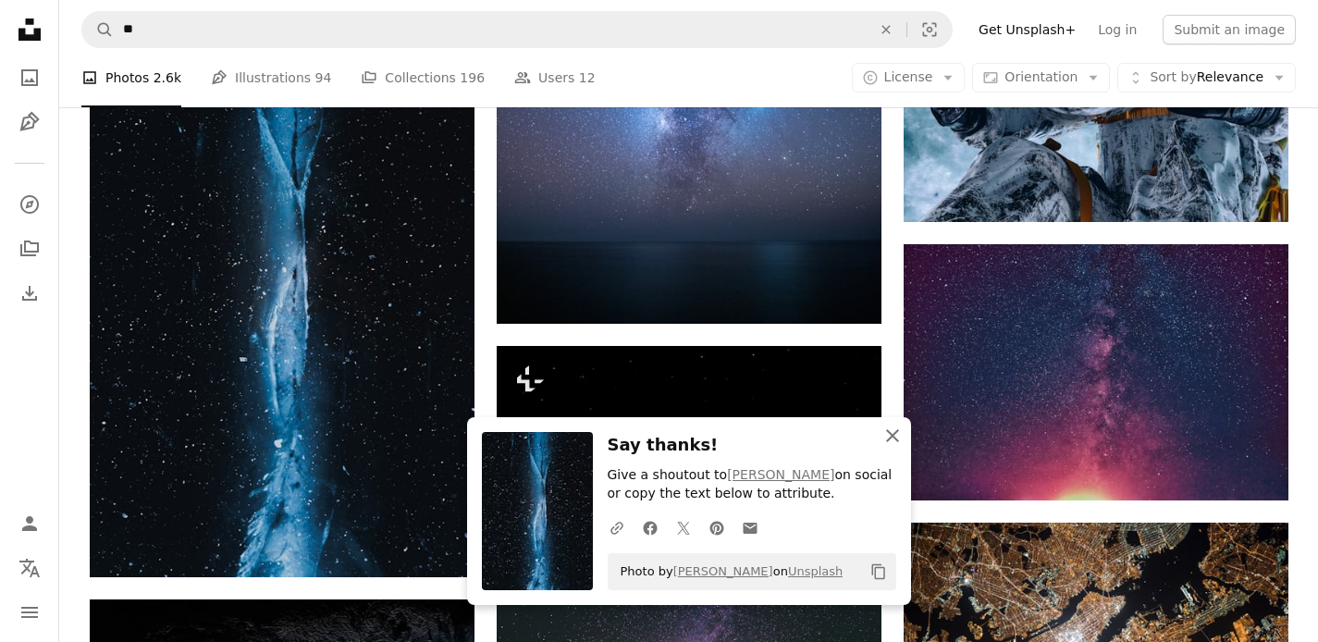
click at [894, 441] on icon "An X shape" at bounding box center [893, 436] width 22 height 22
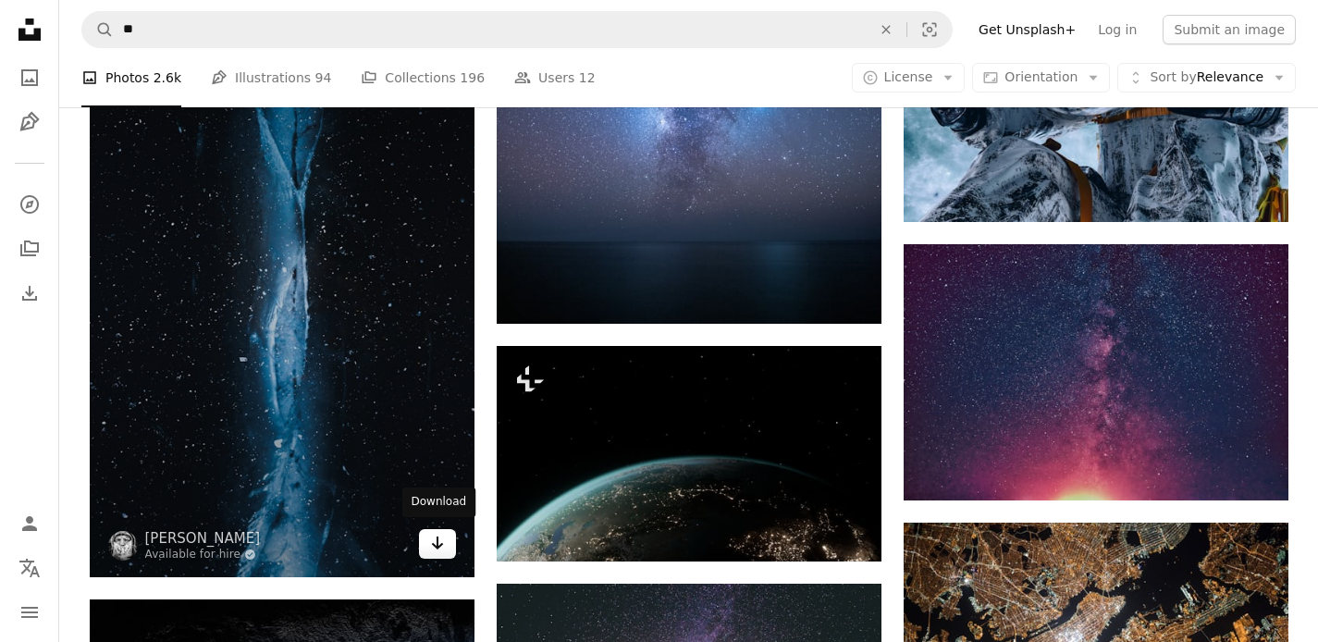
click at [432, 543] on icon "Arrow pointing down" at bounding box center [437, 543] width 15 height 22
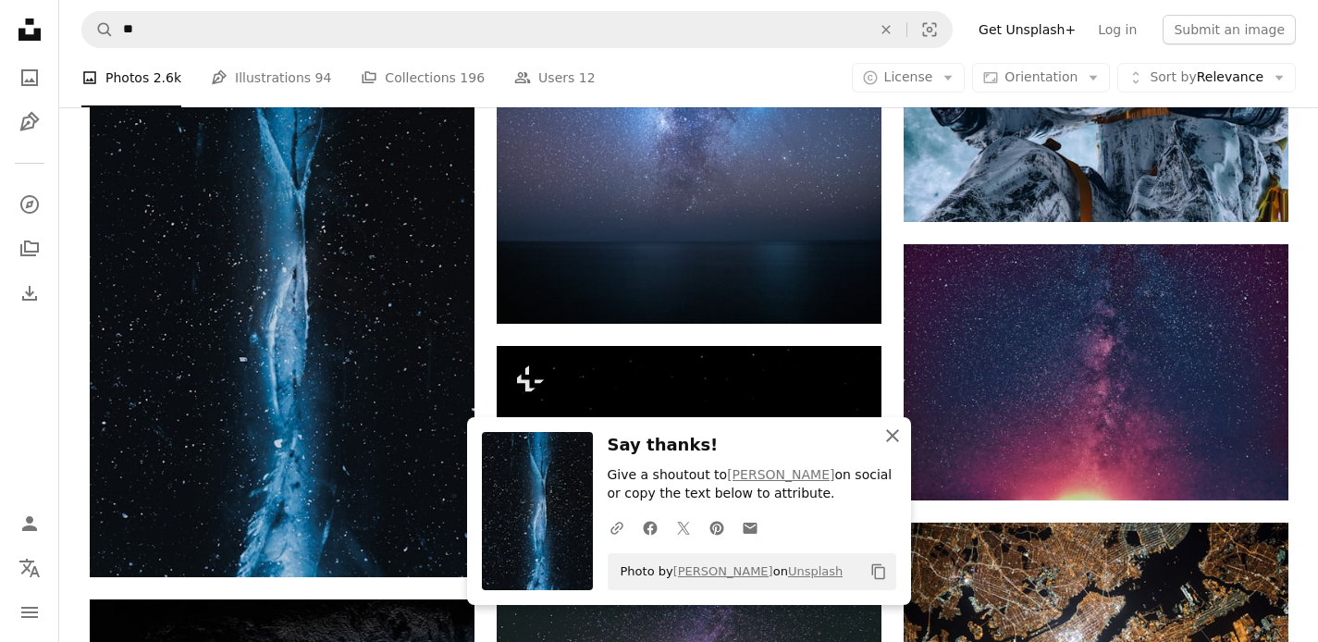
click at [888, 434] on icon "button" at bounding box center [892, 435] width 13 height 13
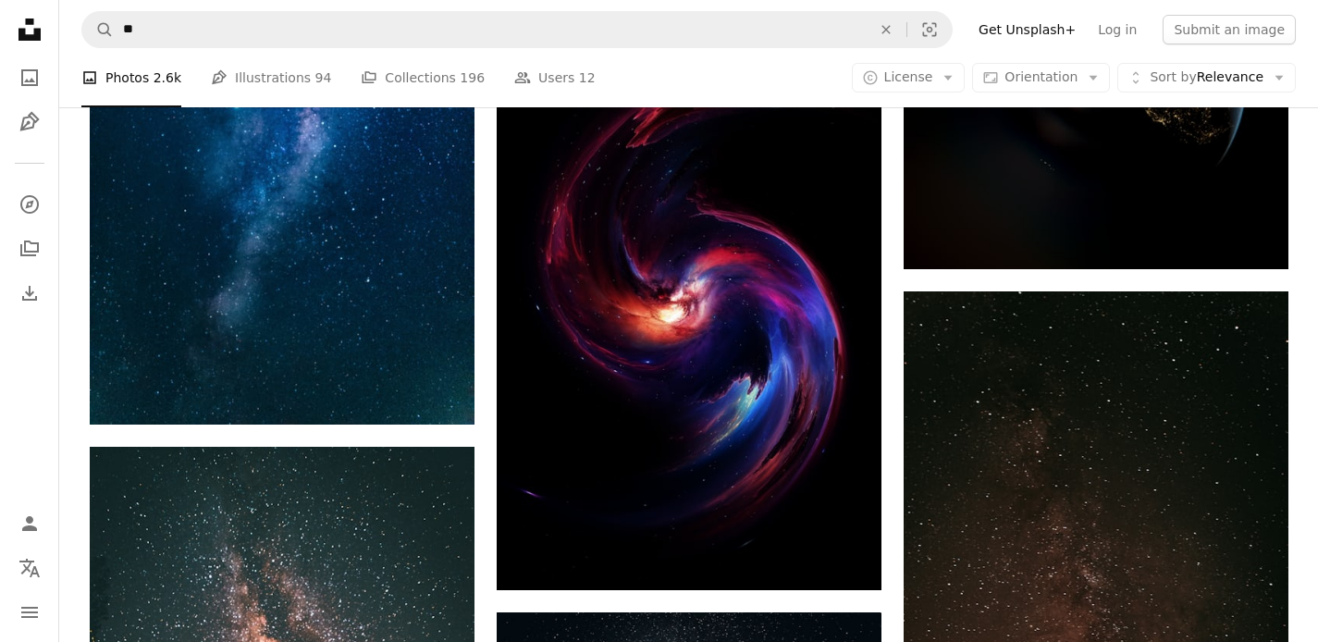
scroll to position [30400, 0]
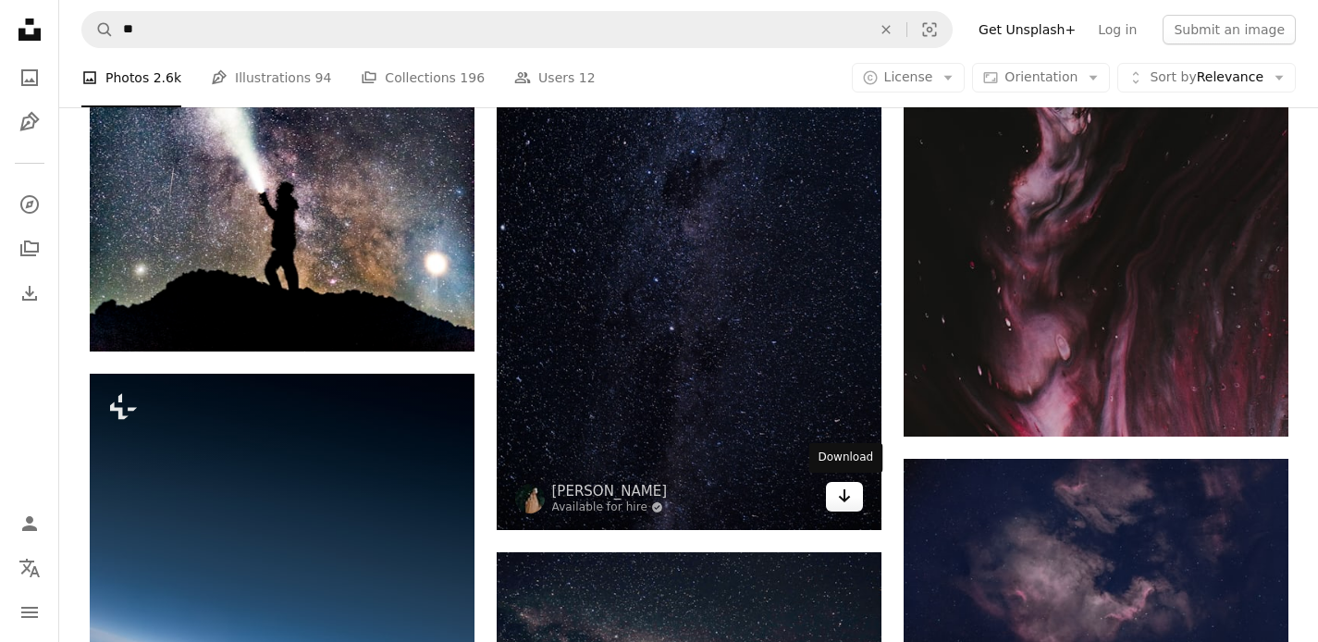
click at [847, 493] on icon "Arrow pointing down" at bounding box center [844, 496] width 15 height 22
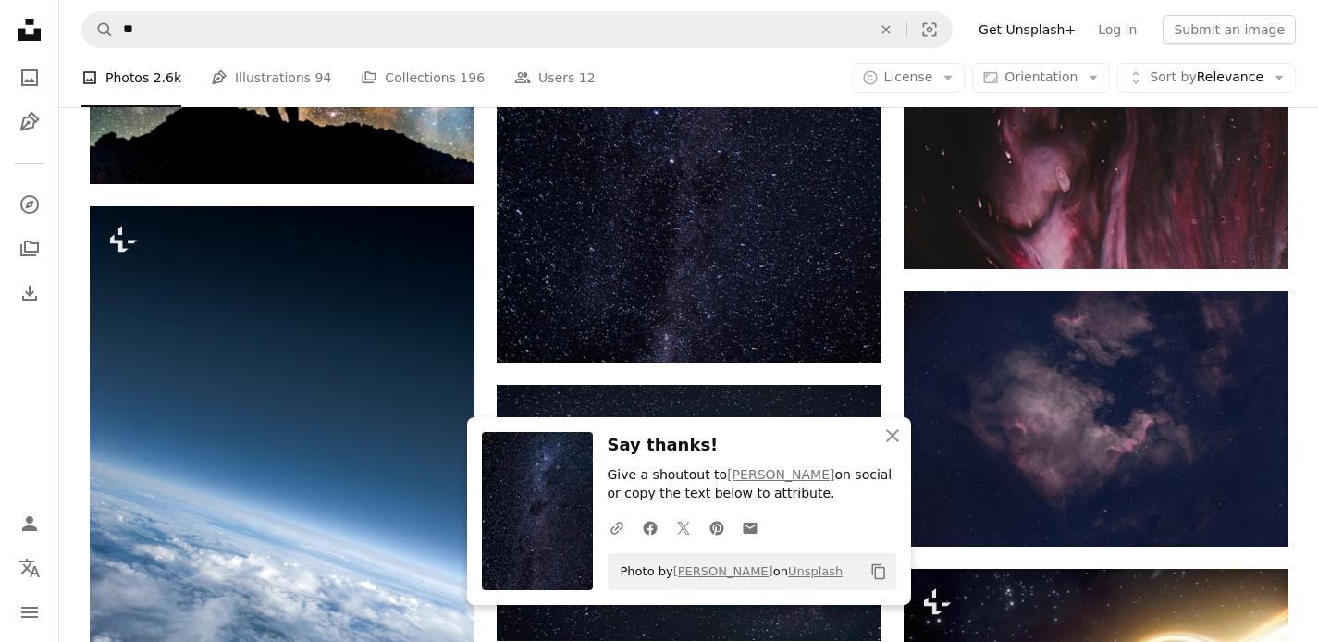
scroll to position [30930, 0]
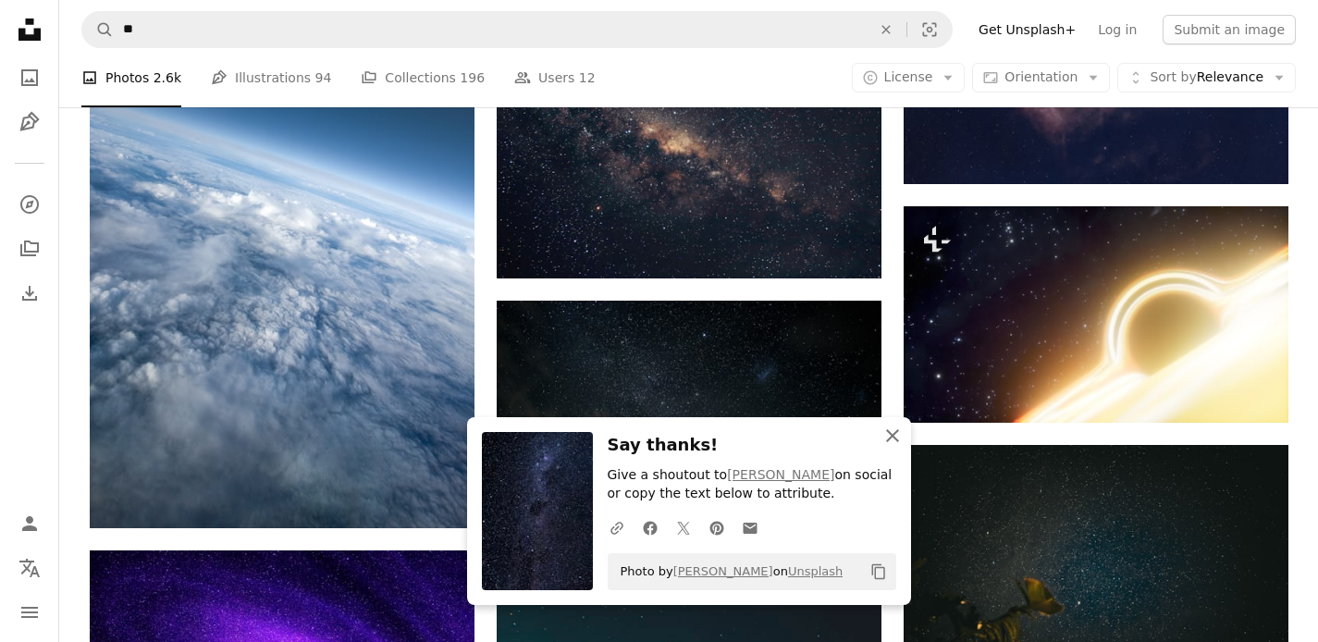
click at [894, 437] on icon "button" at bounding box center [892, 435] width 13 height 13
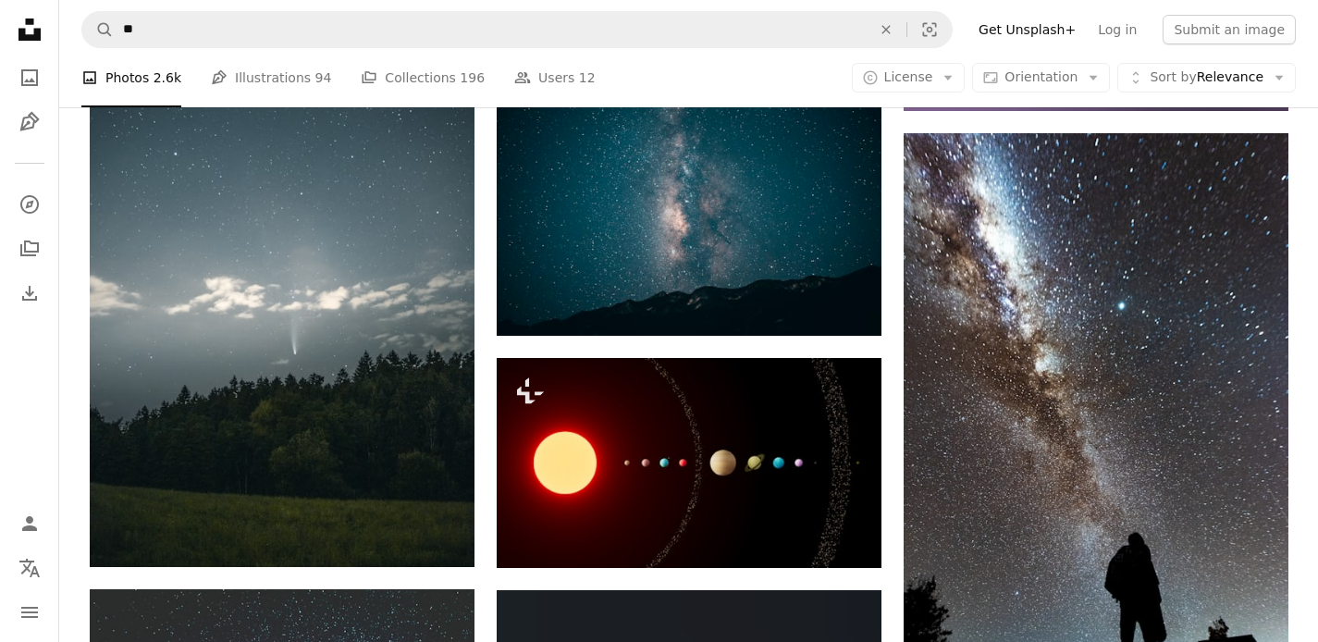
scroll to position [32991, 0]
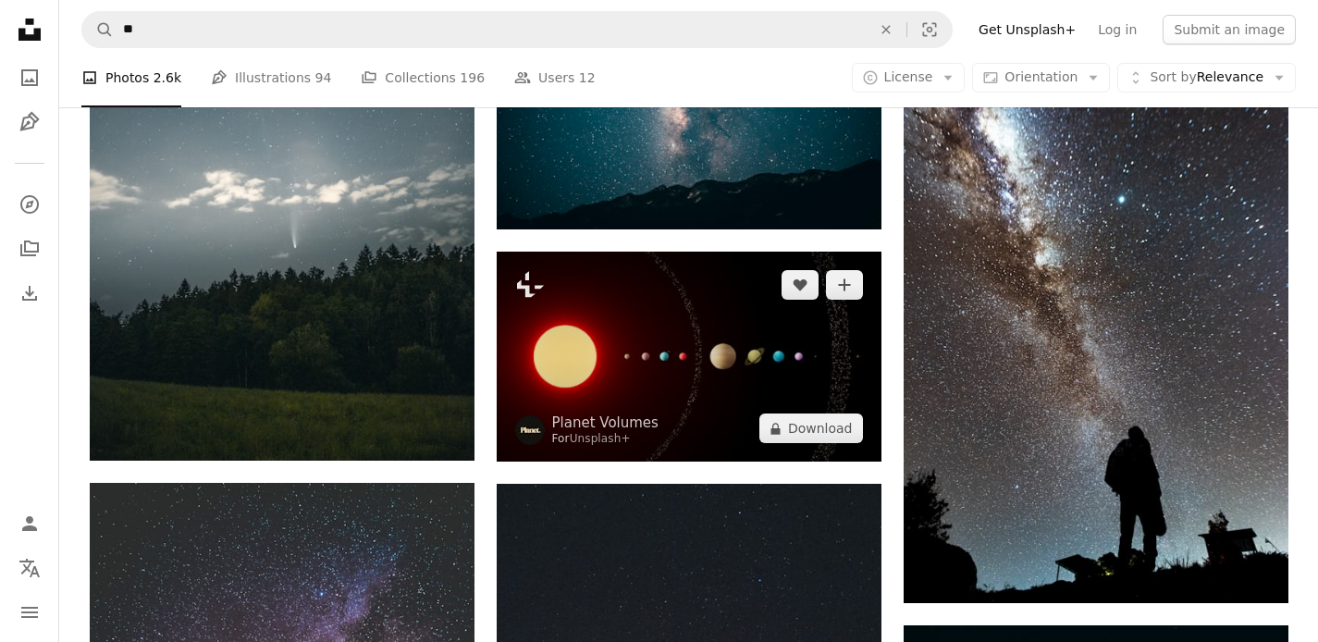
click at [705, 366] on img at bounding box center [689, 357] width 385 height 210
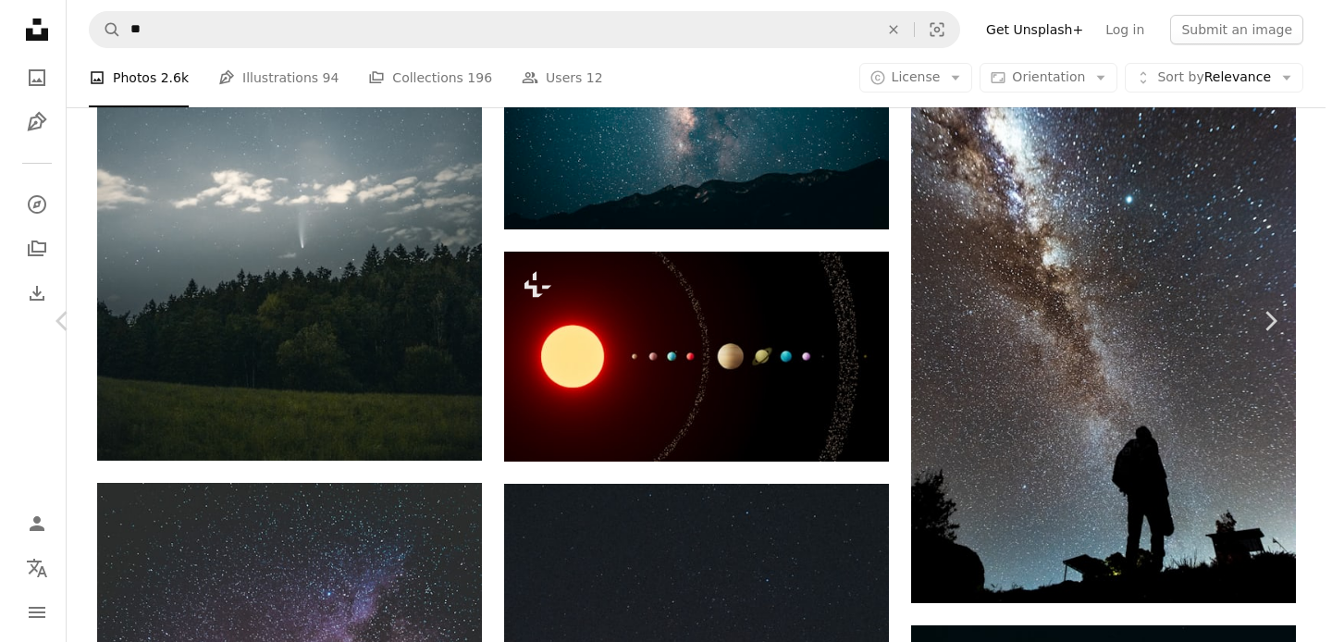
scroll to position [33140, 0]
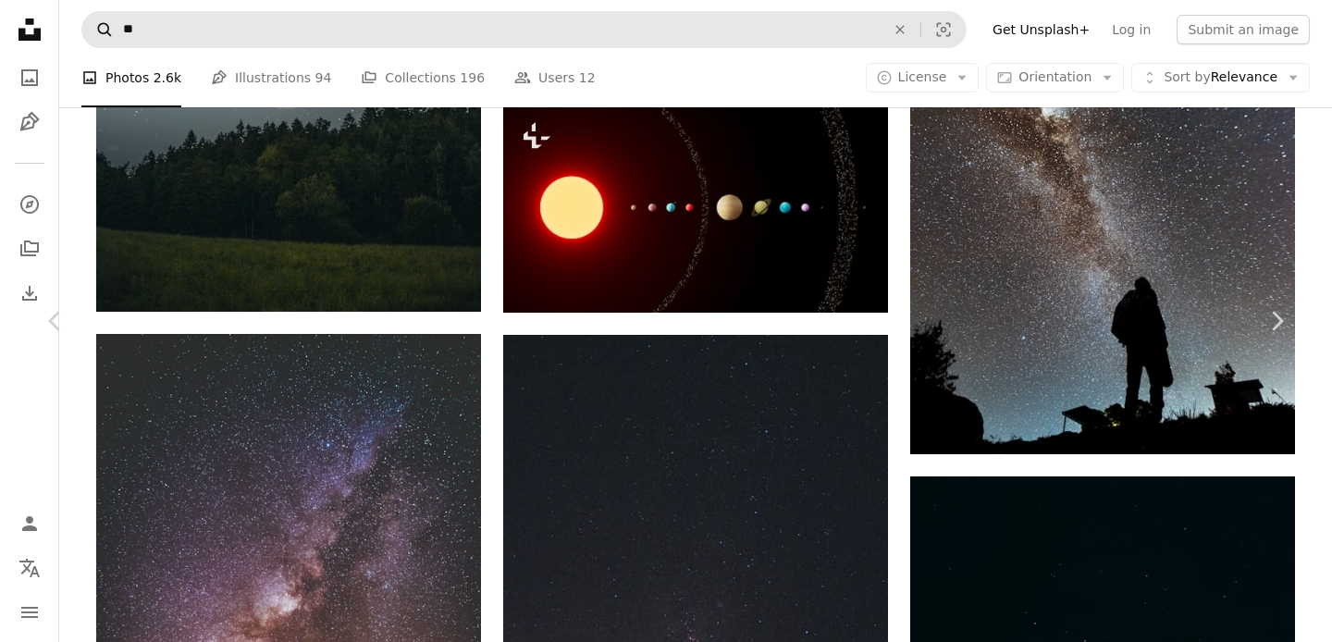
click at [23, 18] on button "An X shape" at bounding box center [18, 18] width 22 height 22
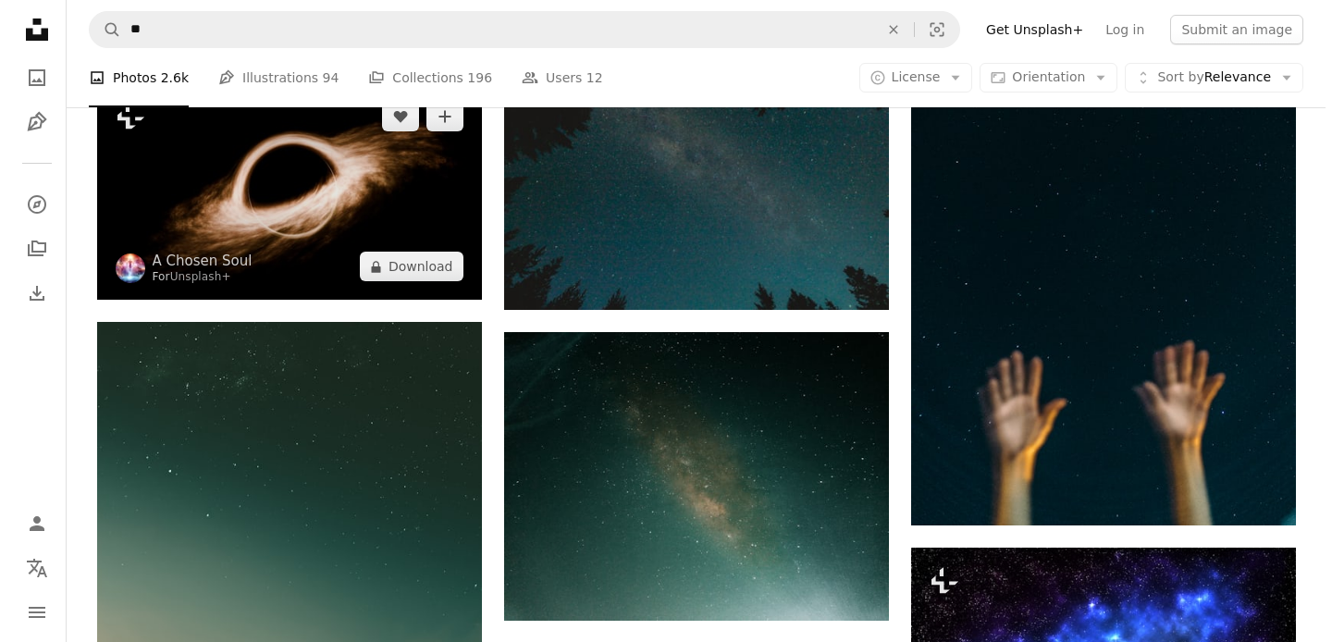
scroll to position [34120, 0]
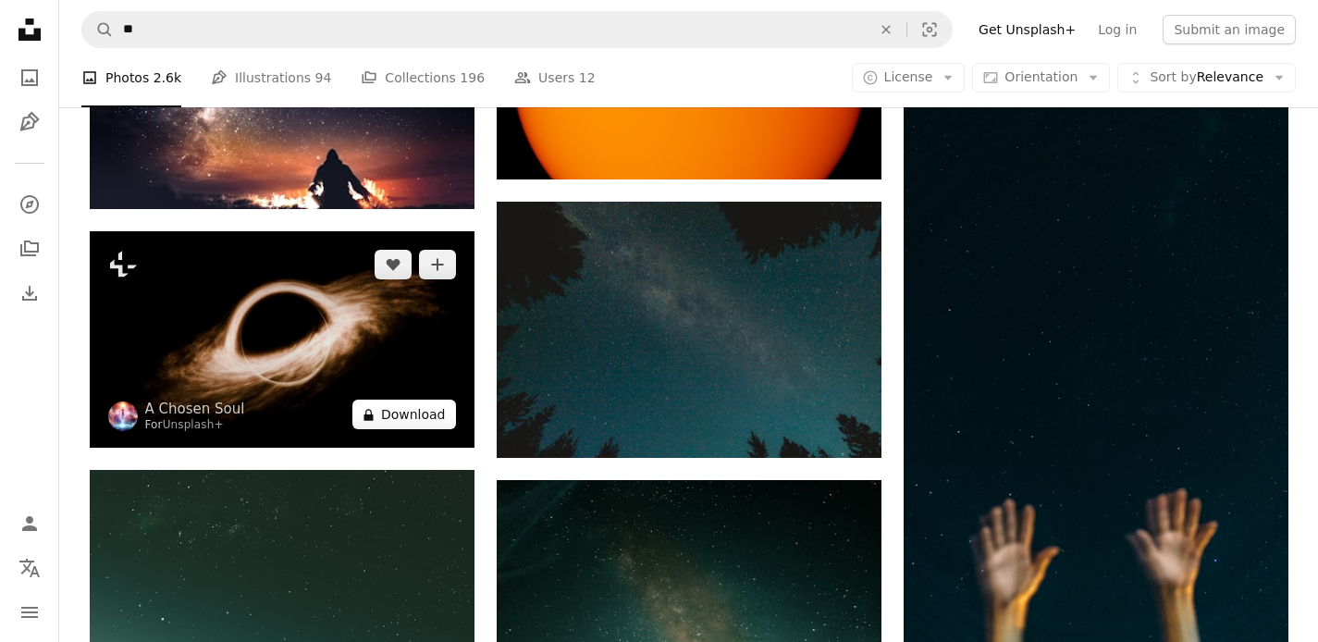
click at [396, 407] on button "A lock Download" at bounding box center [405, 415] width 104 height 30
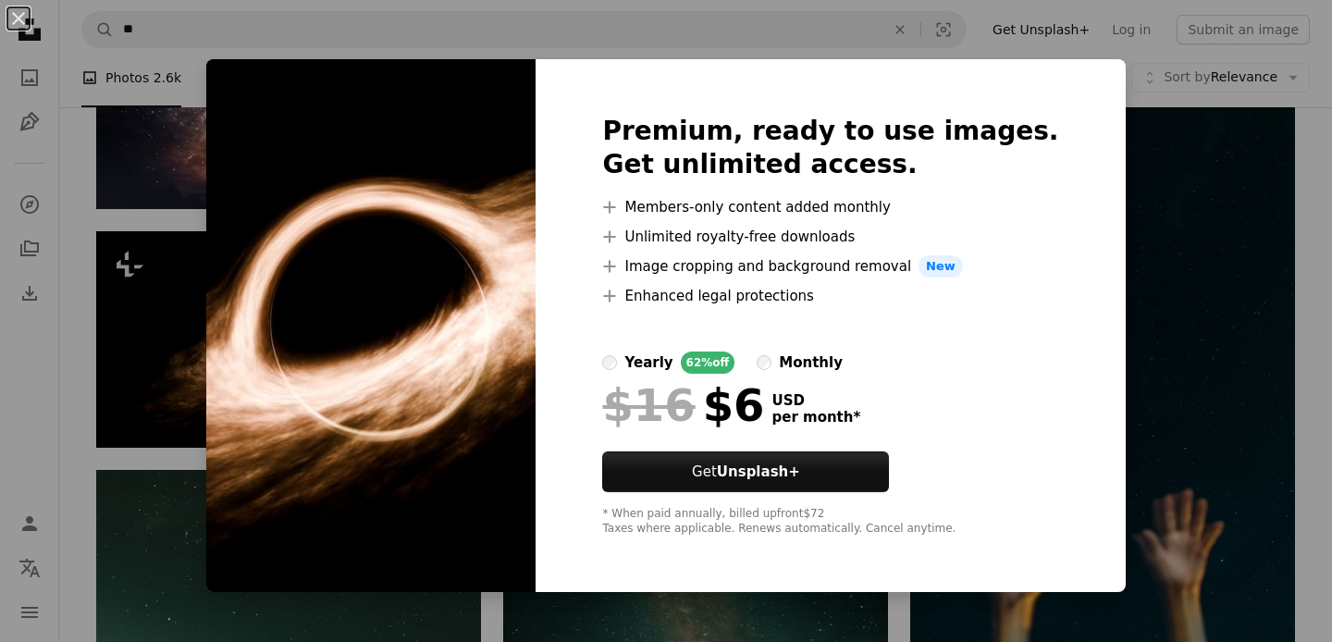
click at [67, 474] on div "An X shape Premium, ready to use images. Get unlimited access. A plus sign Memb…" at bounding box center [666, 321] width 1332 height 642
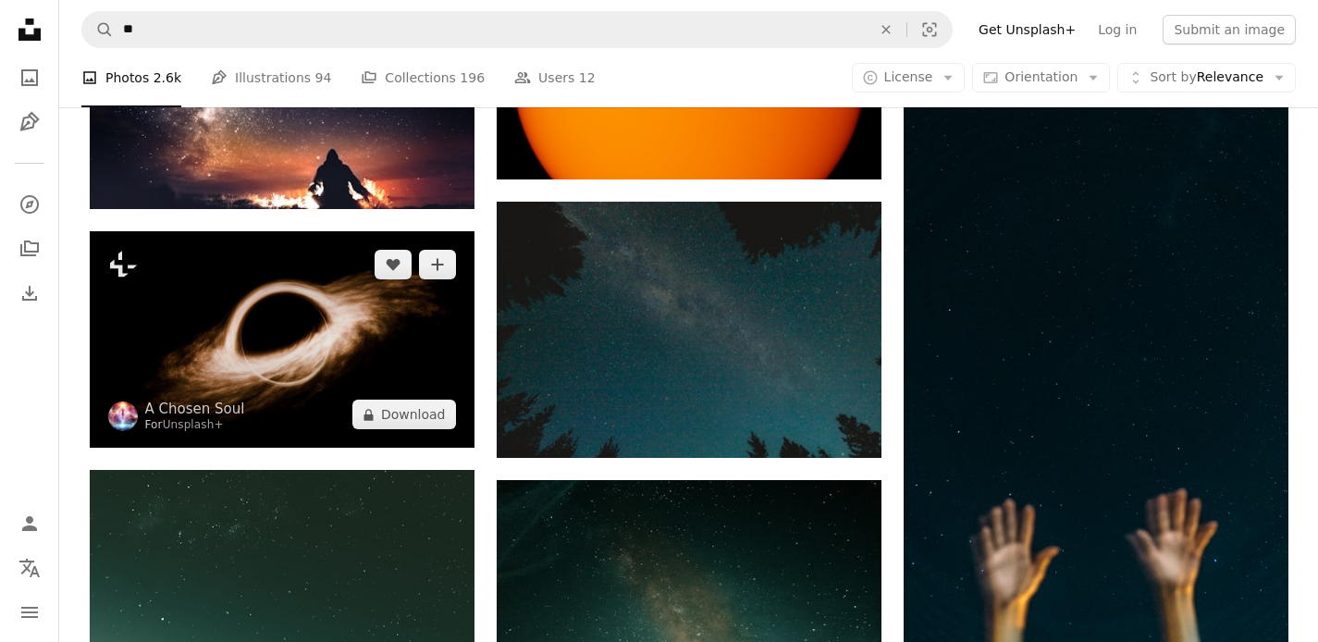
click at [232, 299] on img at bounding box center [282, 339] width 385 height 216
click at [309, 355] on img at bounding box center [282, 339] width 385 height 216
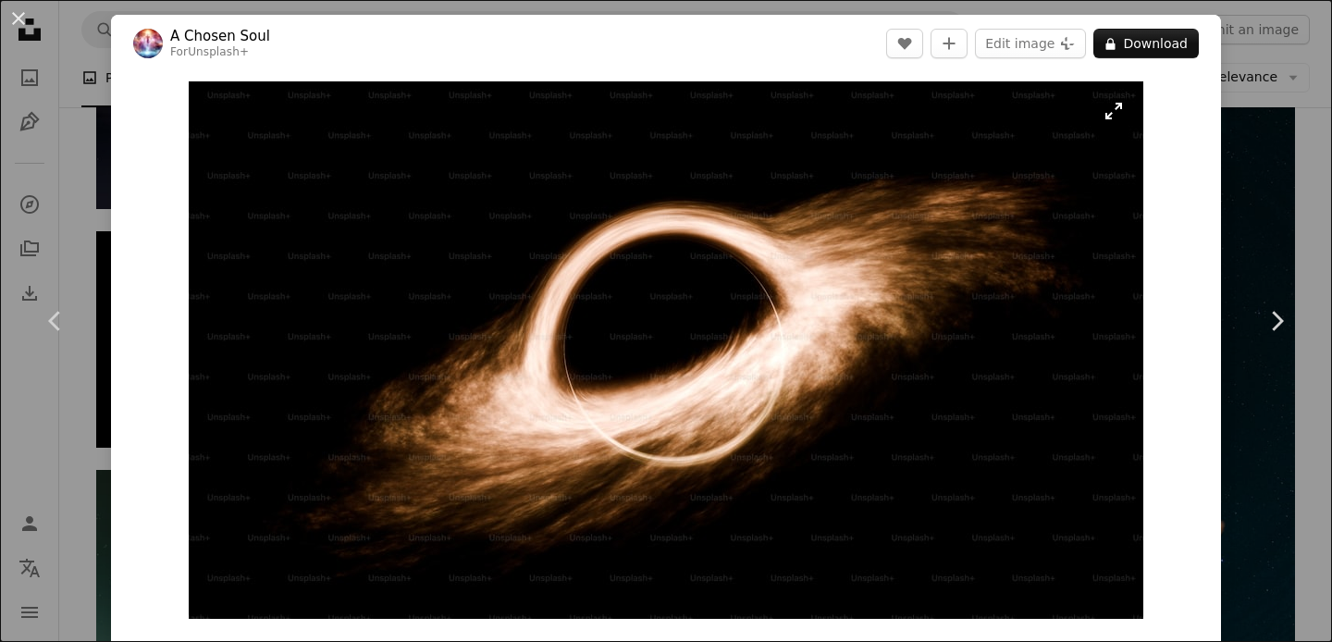
click at [1107, 108] on img "Zoom in on this image" at bounding box center [666, 350] width 955 height 538
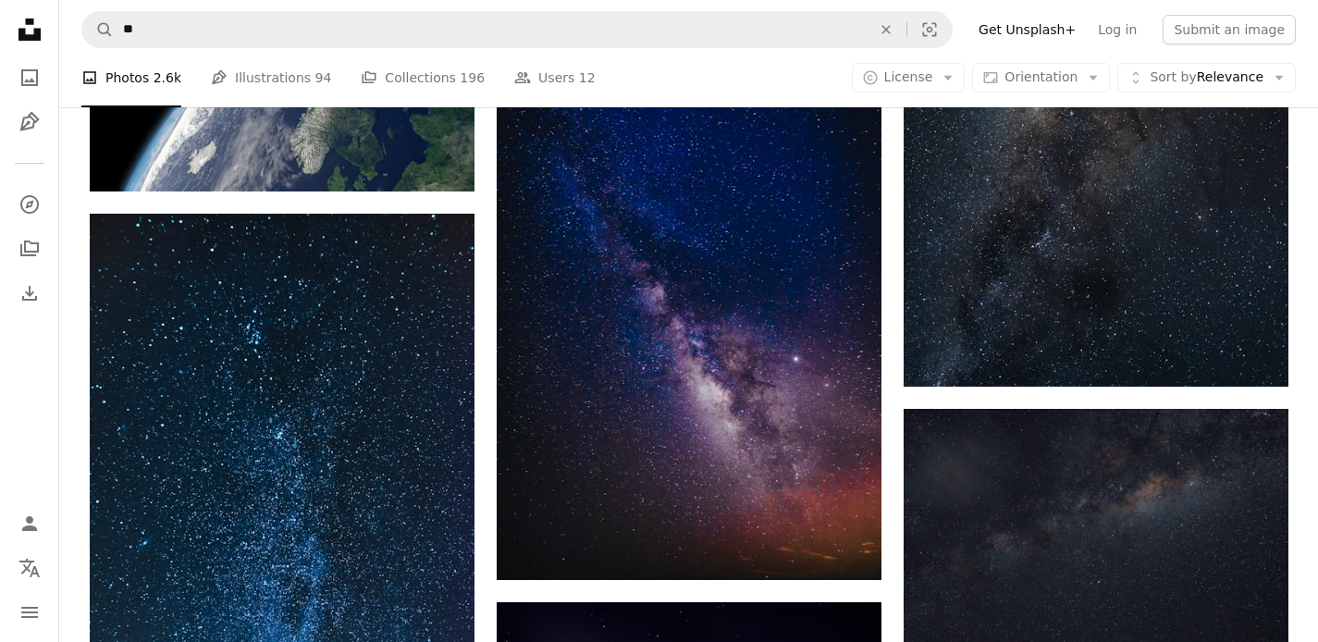
scroll to position [40834, 0]
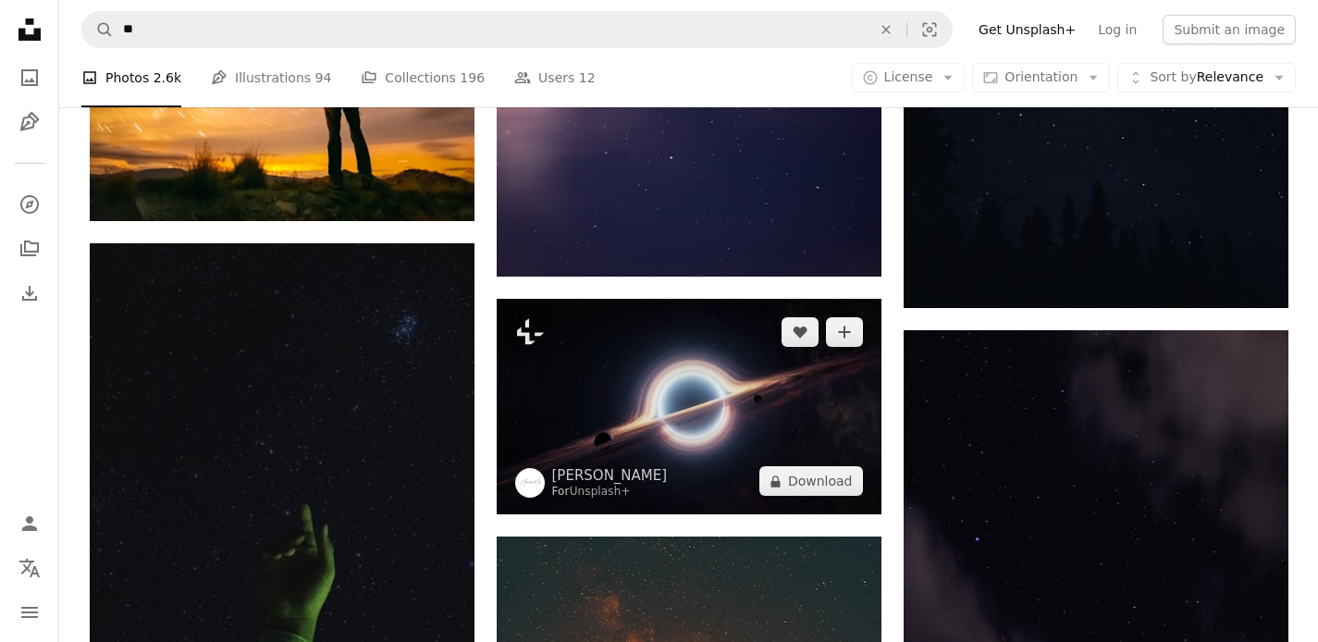
click at [654, 377] on img at bounding box center [689, 407] width 385 height 216
click at [667, 409] on img at bounding box center [689, 407] width 385 height 216
click at [664, 415] on img at bounding box center [689, 407] width 385 height 216
click at [653, 400] on img at bounding box center [689, 407] width 385 height 216
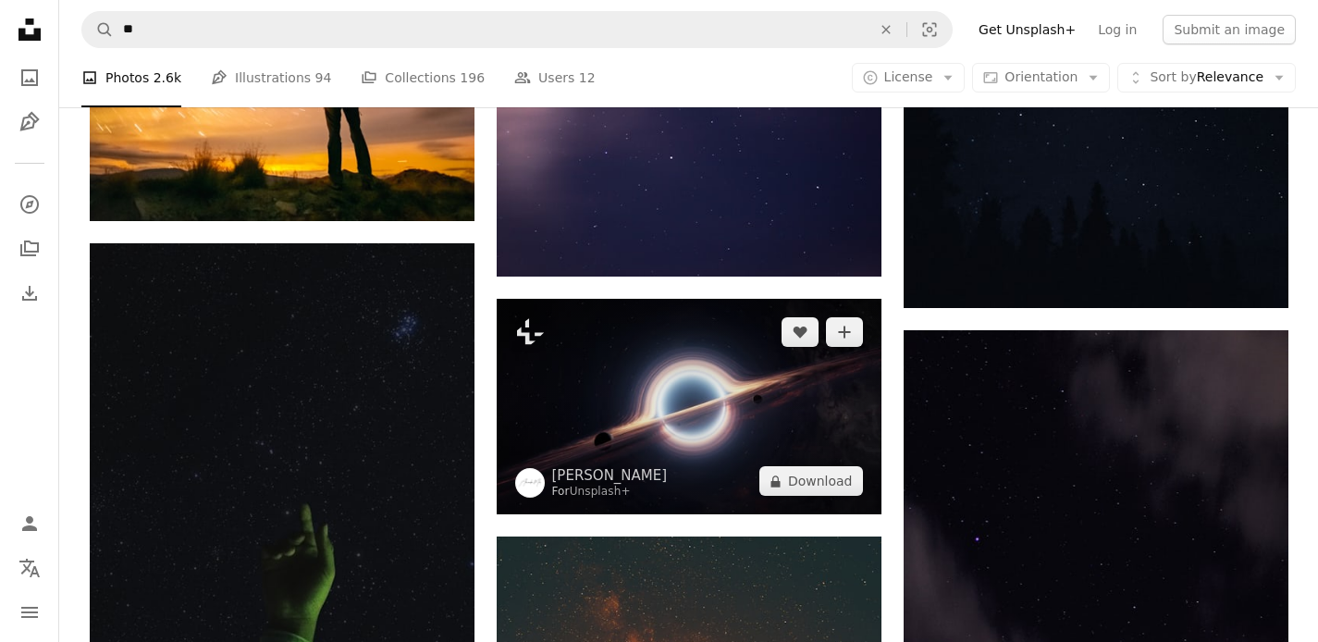
click at [653, 400] on img at bounding box center [689, 407] width 385 height 216
click at [684, 401] on img at bounding box center [689, 407] width 385 height 216
click at [682, 394] on img at bounding box center [689, 407] width 385 height 216
click at [649, 376] on img at bounding box center [689, 407] width 385 height 216
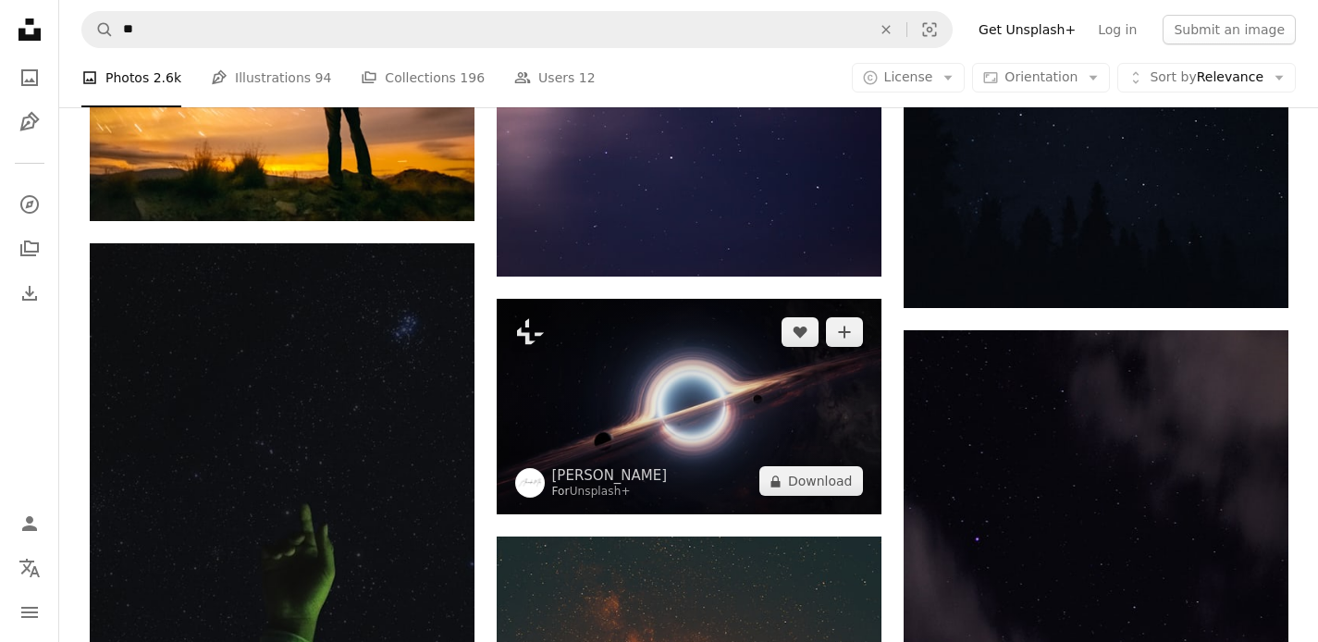
drag, startPoint x: 649, startPoint y: 376, endPoint x: 649, endPoint y: 404, distance: 28.7
click at [649, 376] on img at bounding box center [689, 407] width 385 height 216
click at [622, 407] on img at bounding box center [689, 407] width 385 height 216
click at [631, 406] on img at bounding box center [689, 407] width 385 height 216
click at [712, 402] on img at bounding box center [689, 407] width 385 height 216
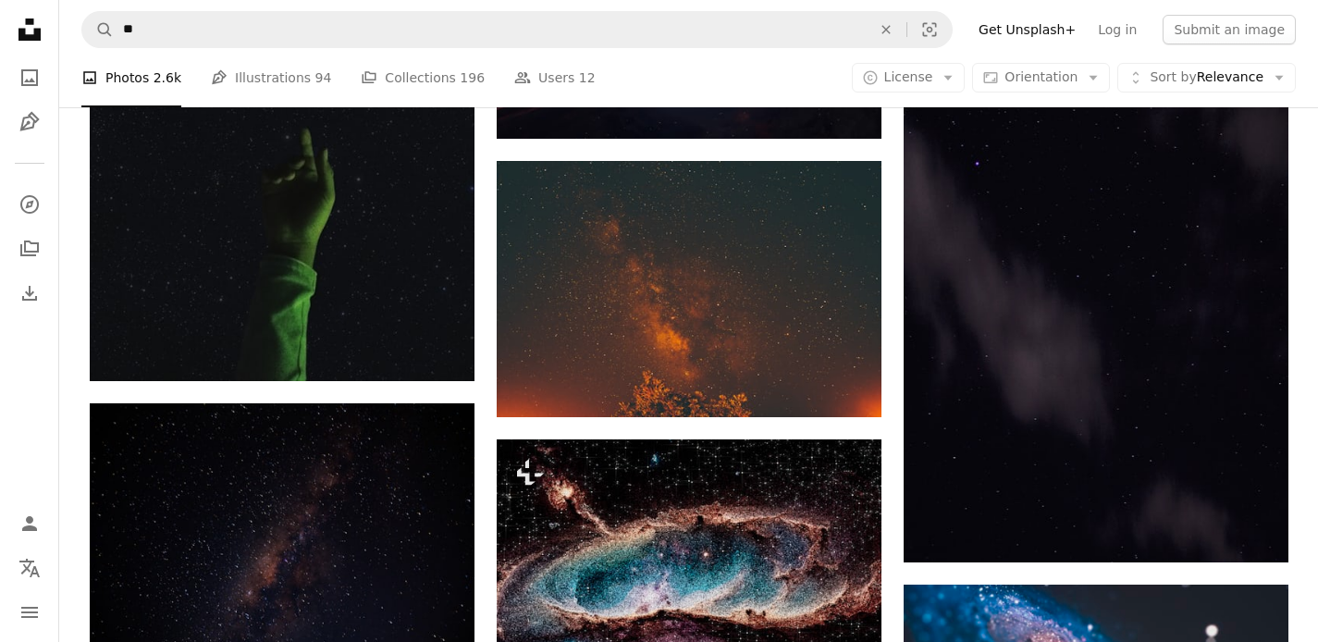
scroll to position [40819, 0]
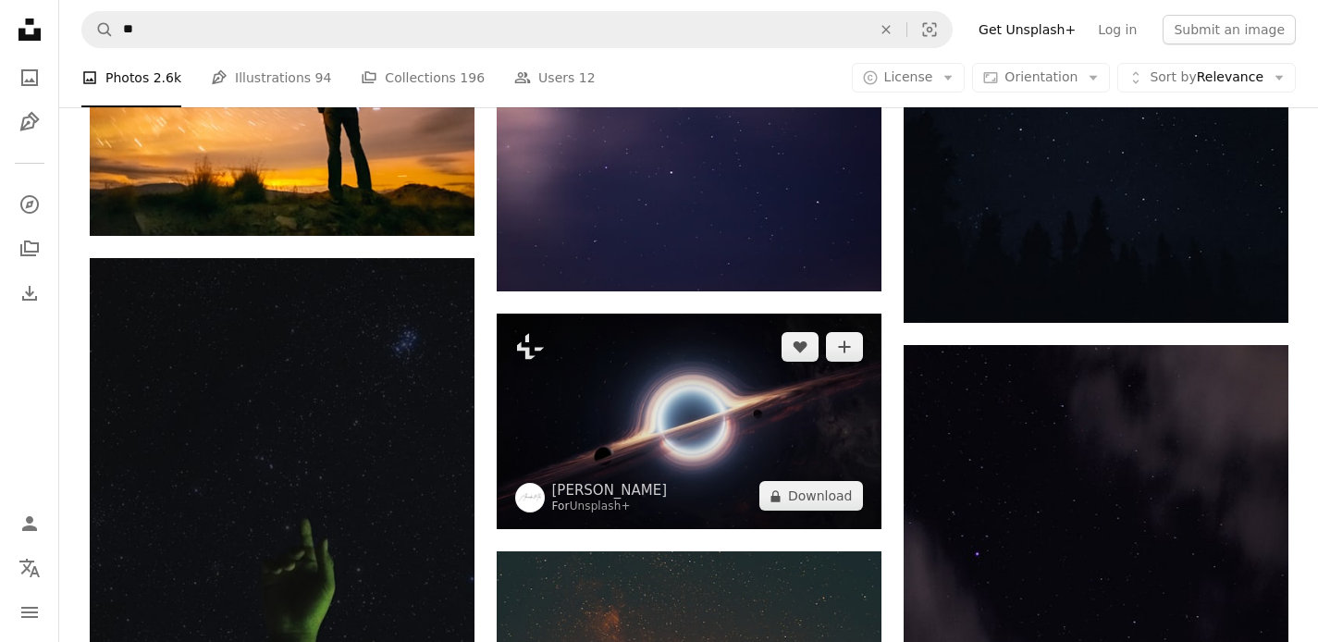
click at [709, 417] on img at bounding box center [689, 422] width 385 height 216
click at [797, 490] on button "A lock Download" at bounding box center [812, 496] width 104 height 30
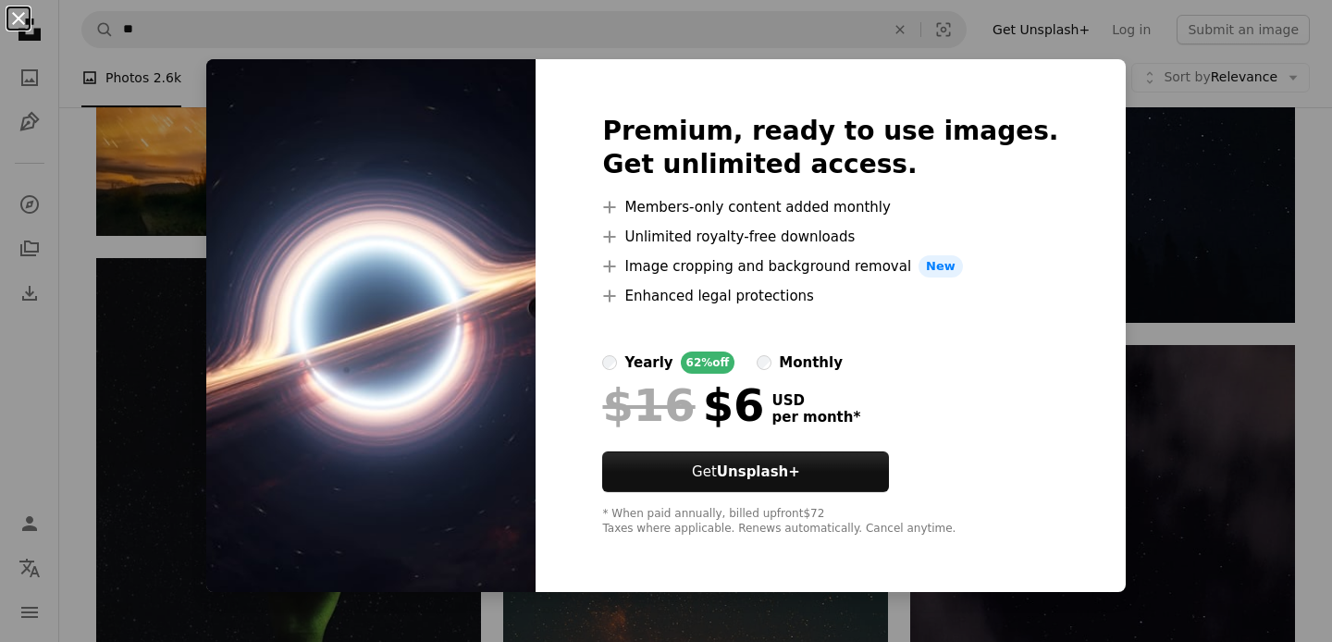
click at [21, 18] on button "An X shape" at bounding box center [18, 18] width 22 height 22
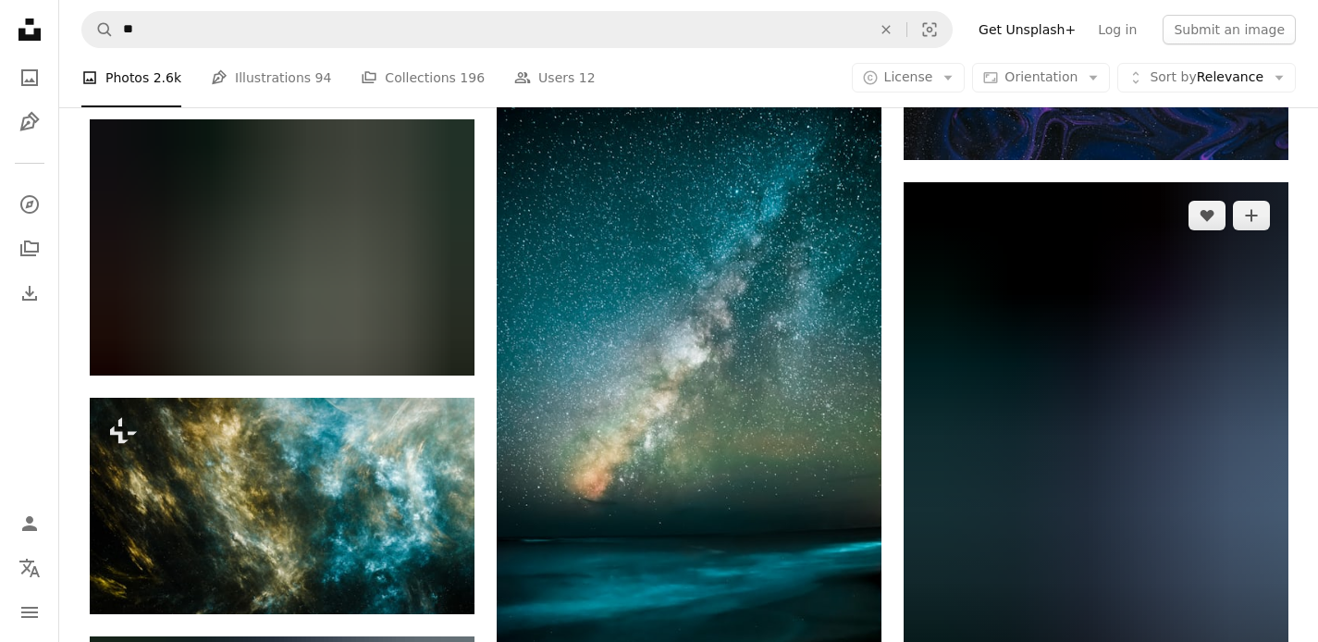
scroll to position [53911, 0]
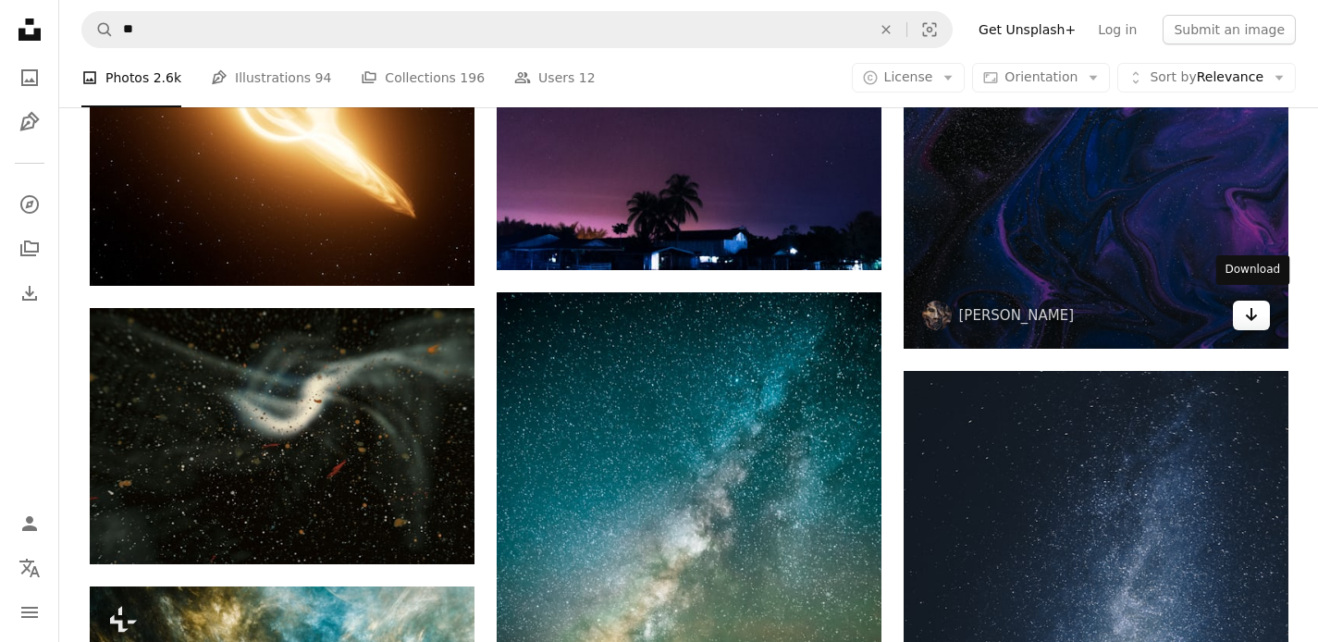
click at [1256, 308] on icon "Download" at bounding box center [1251, 314] width 12 height 13
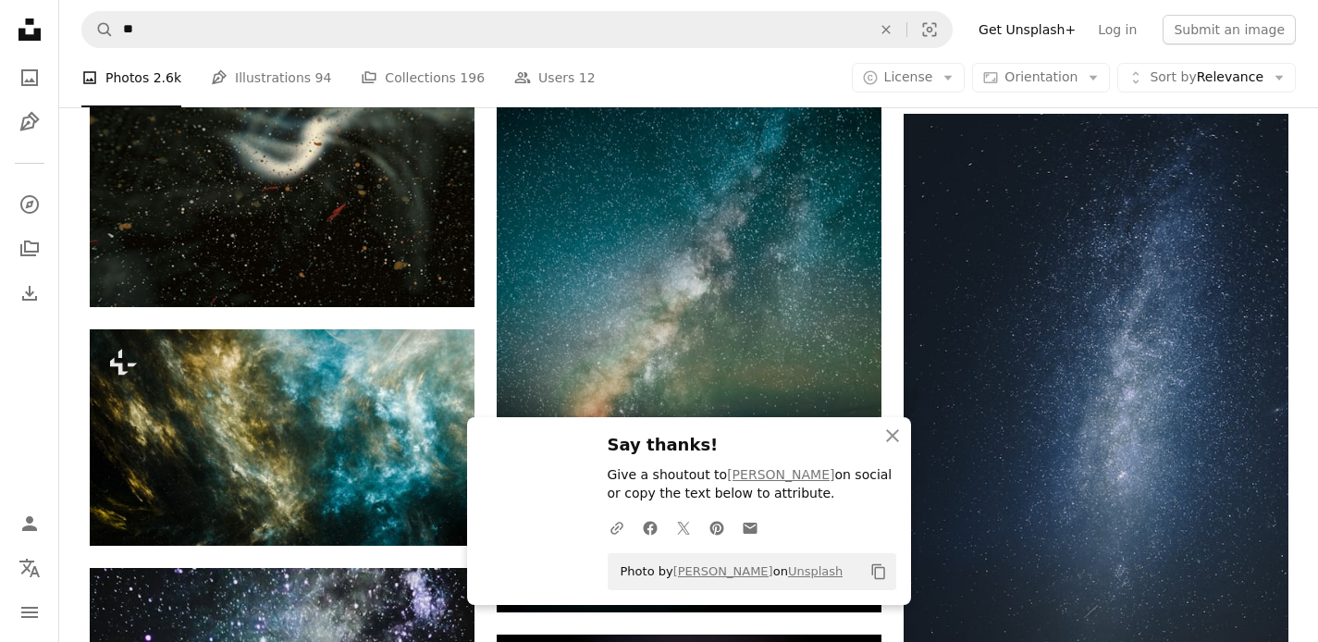
scroll to position [54172, 0]
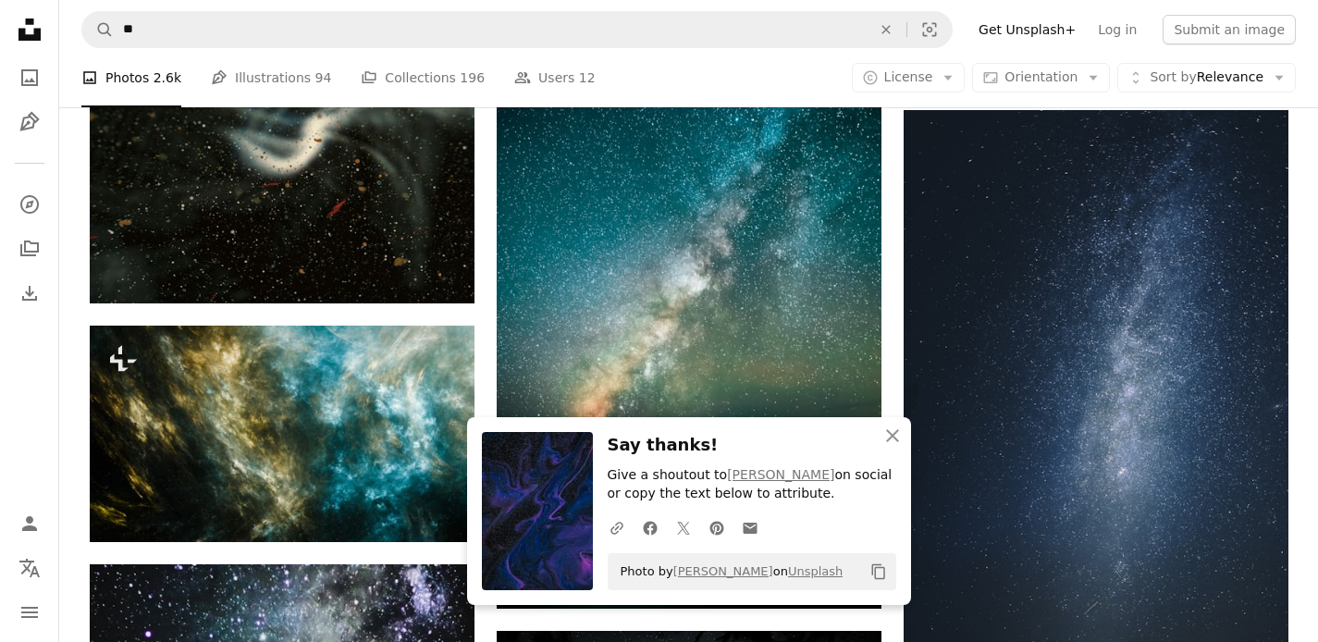
click at [899, 436] on button "An X shape Close" at bounding box center [892, 435] width 37 height 37
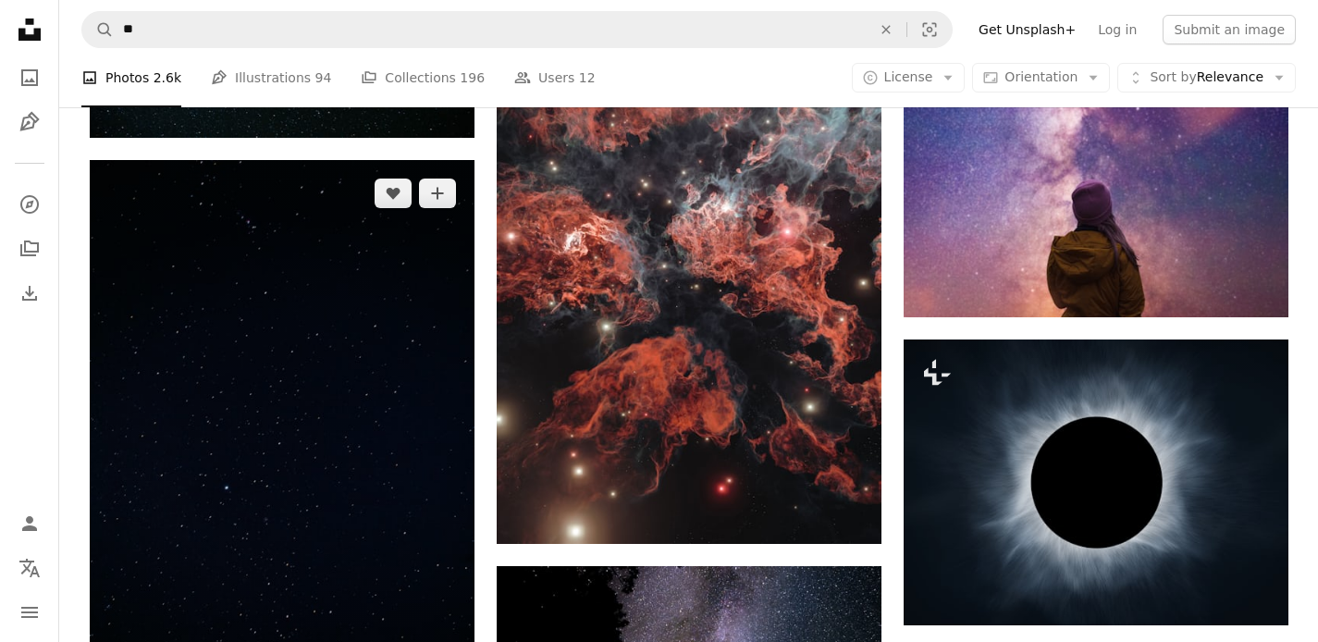
scroll to position [63610, 0]
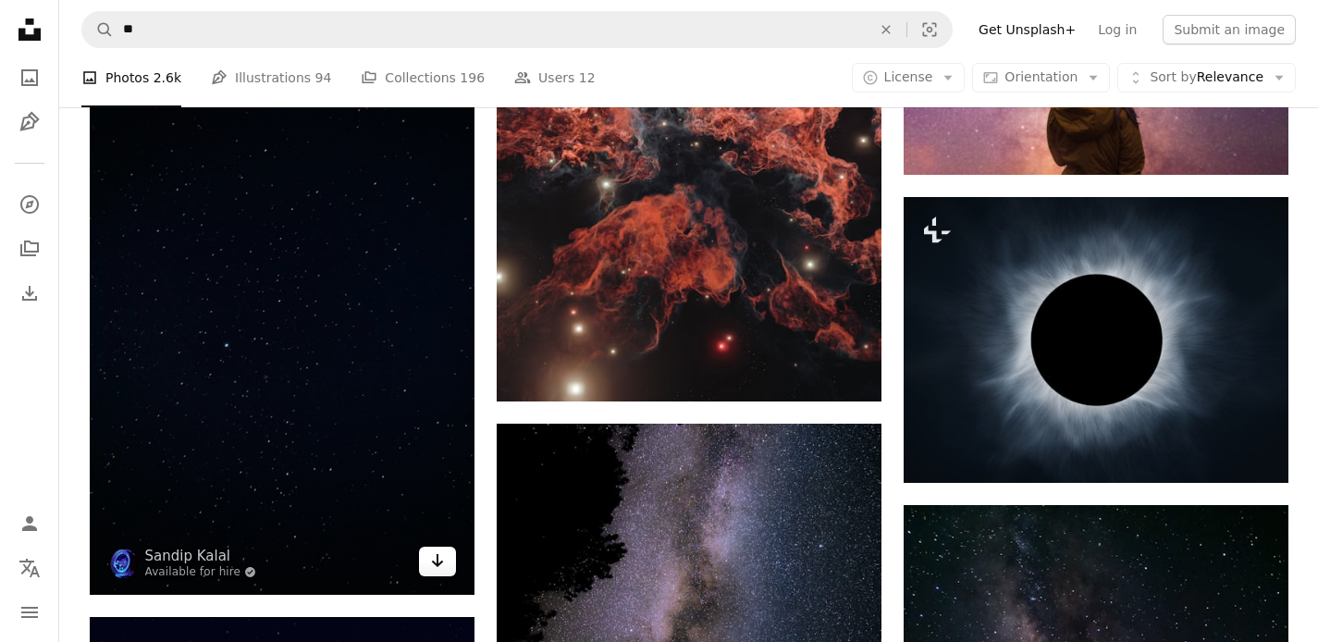
click at [433, 555] on icon "Download" at bounding box center [437, 560] width 12 height 13
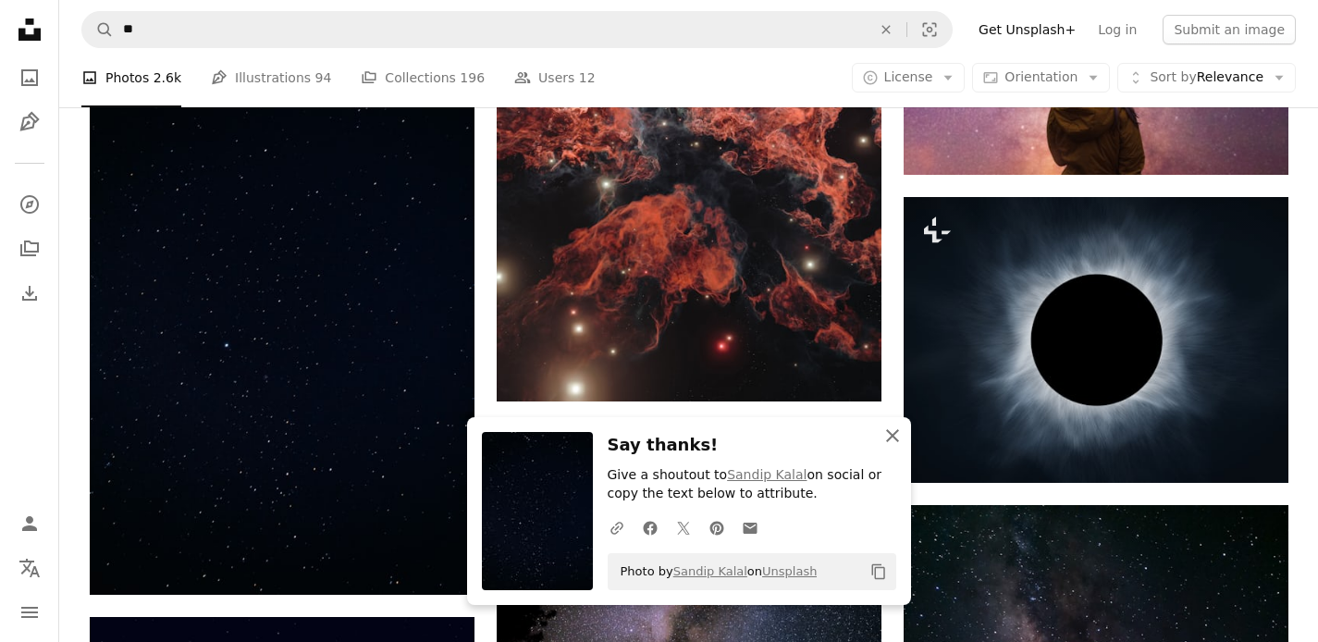
click at [886, 436] on icon "An X shape" at bounding box center [893, 436] width 22 height 22
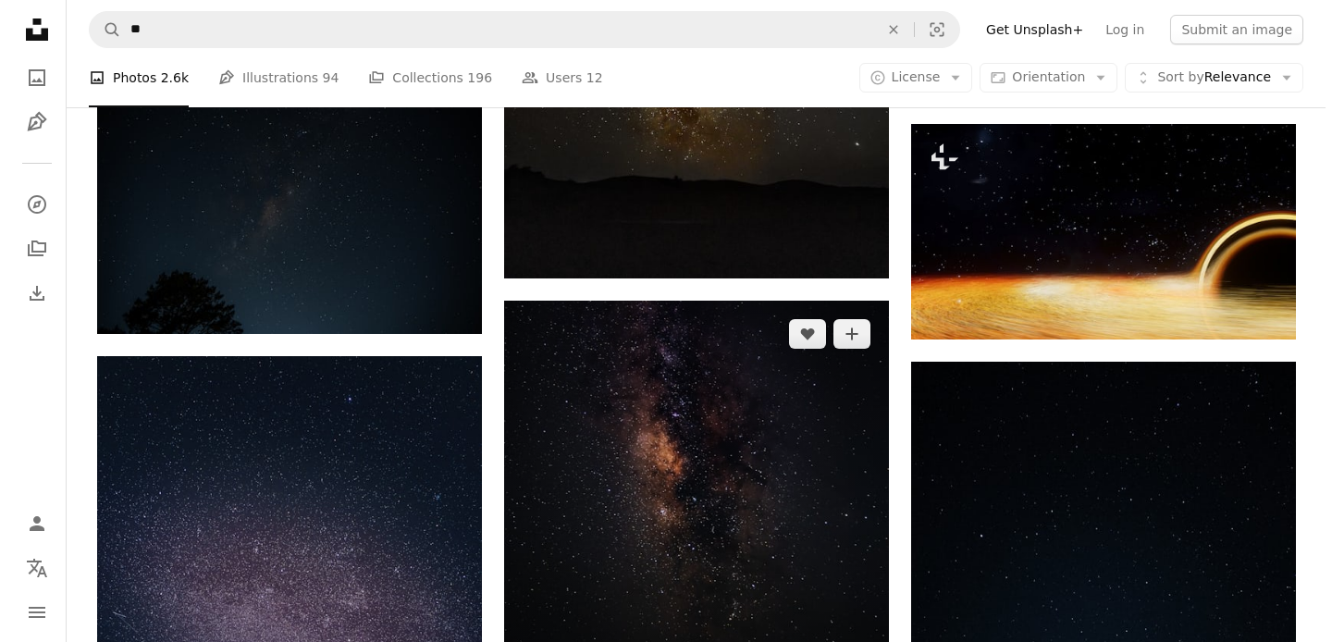
scroll to position [69038, 0]
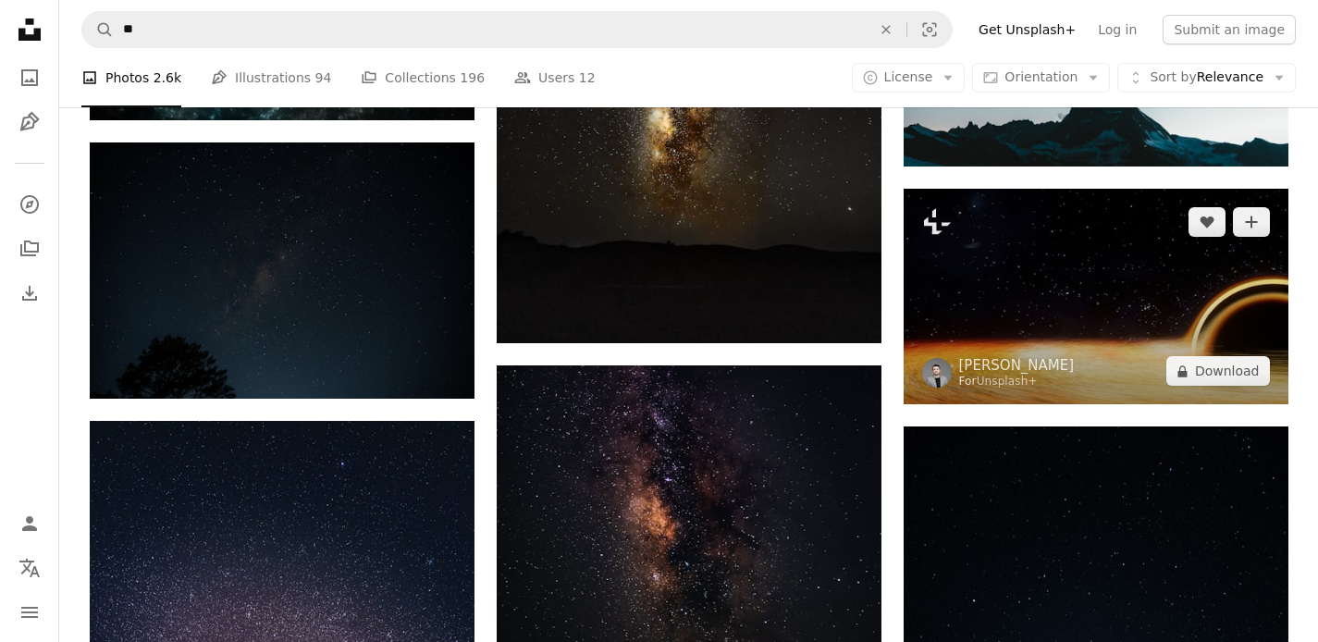
click at [1140, 324] on img at bounding box center [1096, 297] width 385 height 216
click at [1095, 303] on img at bounding box center [1096, 297] width 385 height 216
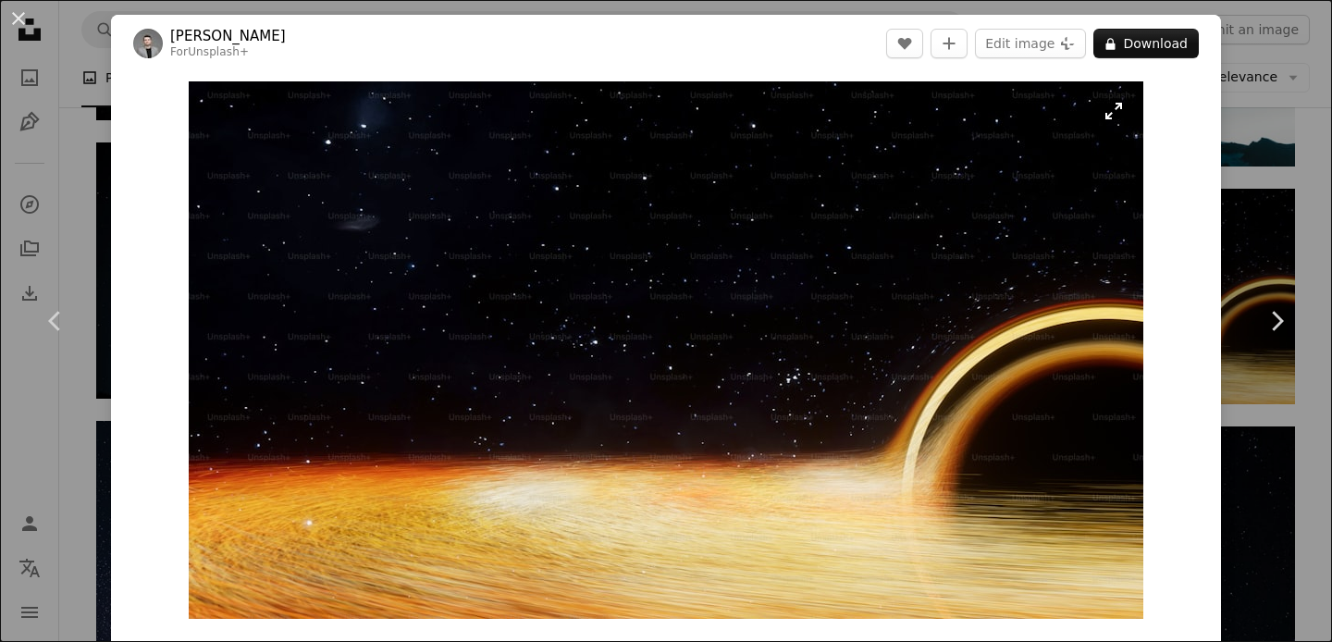
click at [989, 366] on img "Zoom in on this image" at bounding box center [666, 350] width 955 height 538
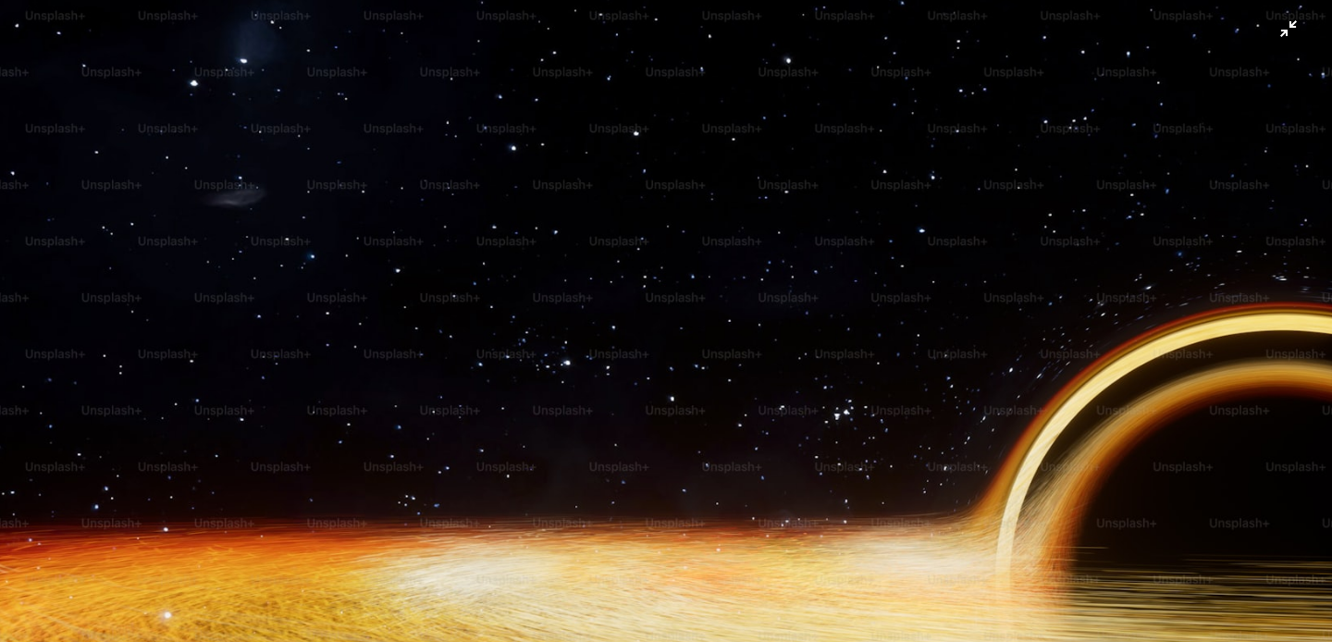
click at [971, 366] on img "Zoom out on this image" at bounding box center [666, 374] width 1334 height 750
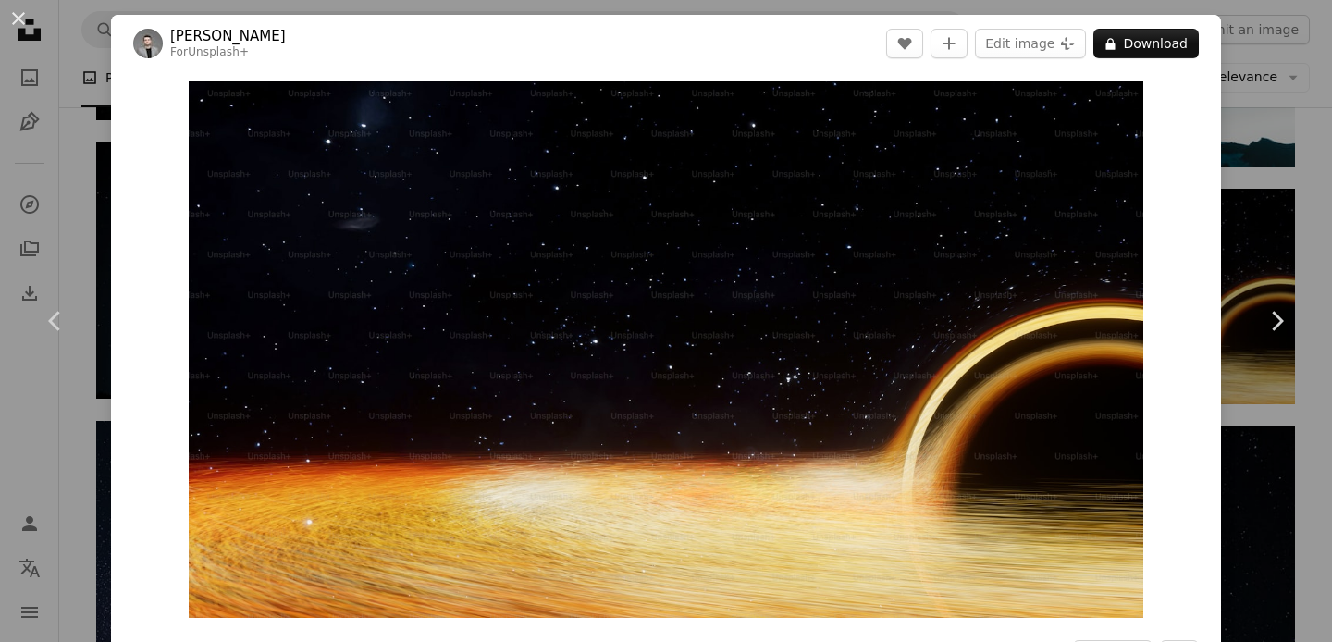
click at [971, 366] on img "Zoom in on this image" at bounding box center [666, 349] width 955 height 537
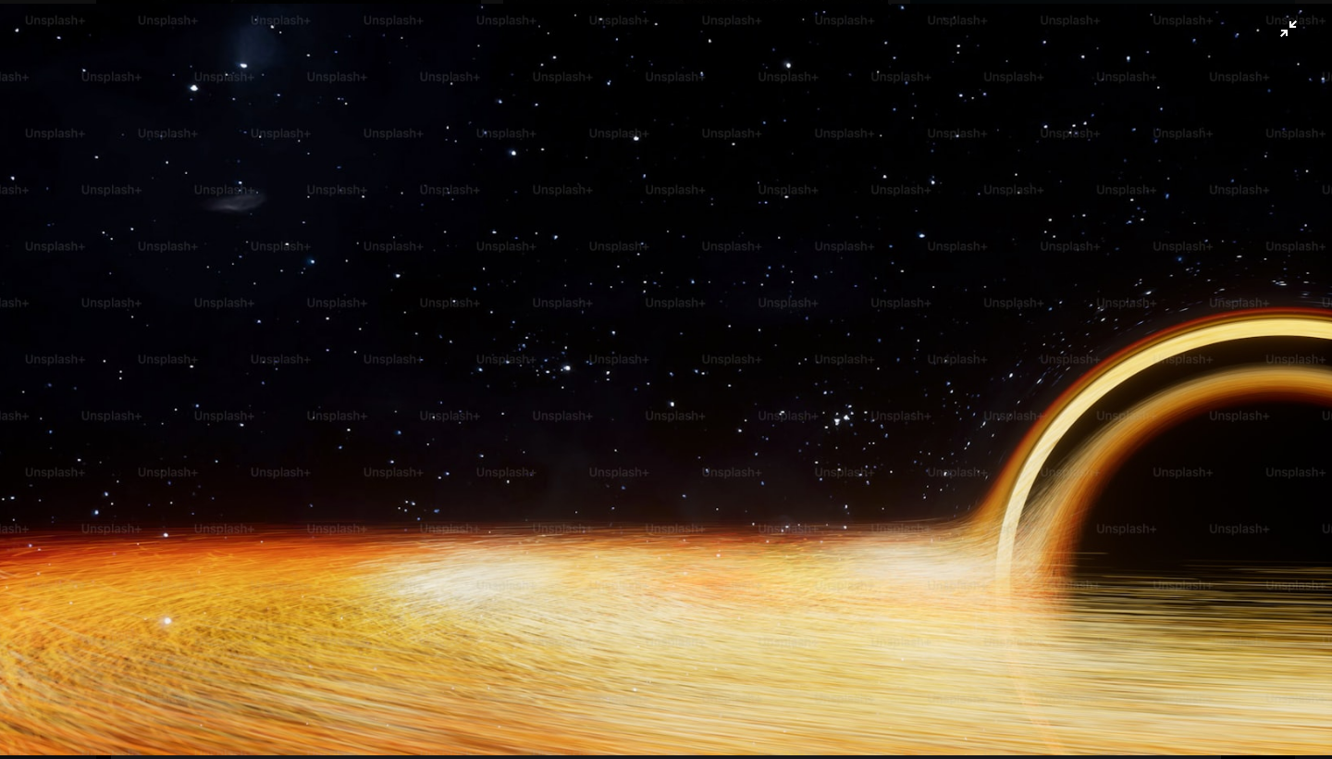
click at [1293, 31] on img "Zoom out on this image" at bounding box center [666, 379] width 1334 height 750
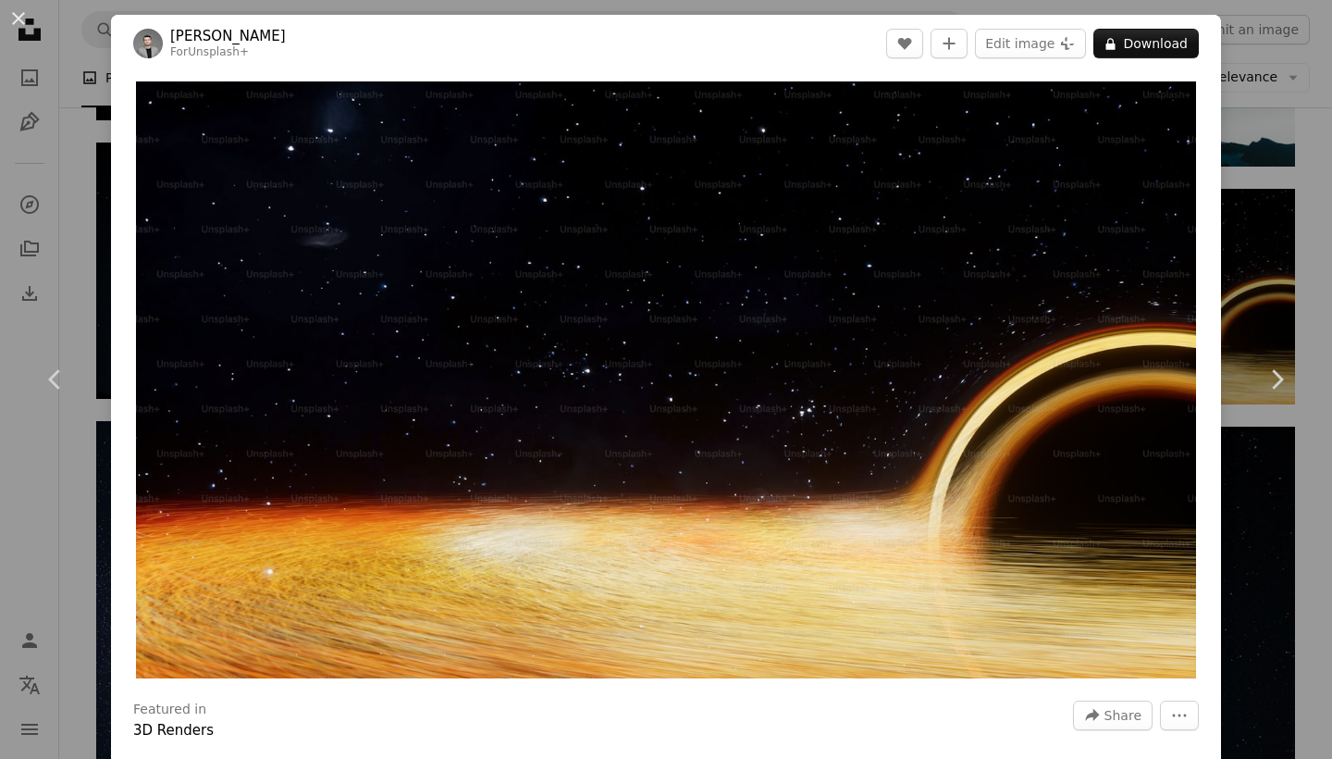
click at [10, 471] on div "An X shape Chevron left Chevron right [PERSON_NAME] For Unsplash+ A heart A plu…" at bounding box center [666, 379] width 1332 height 759
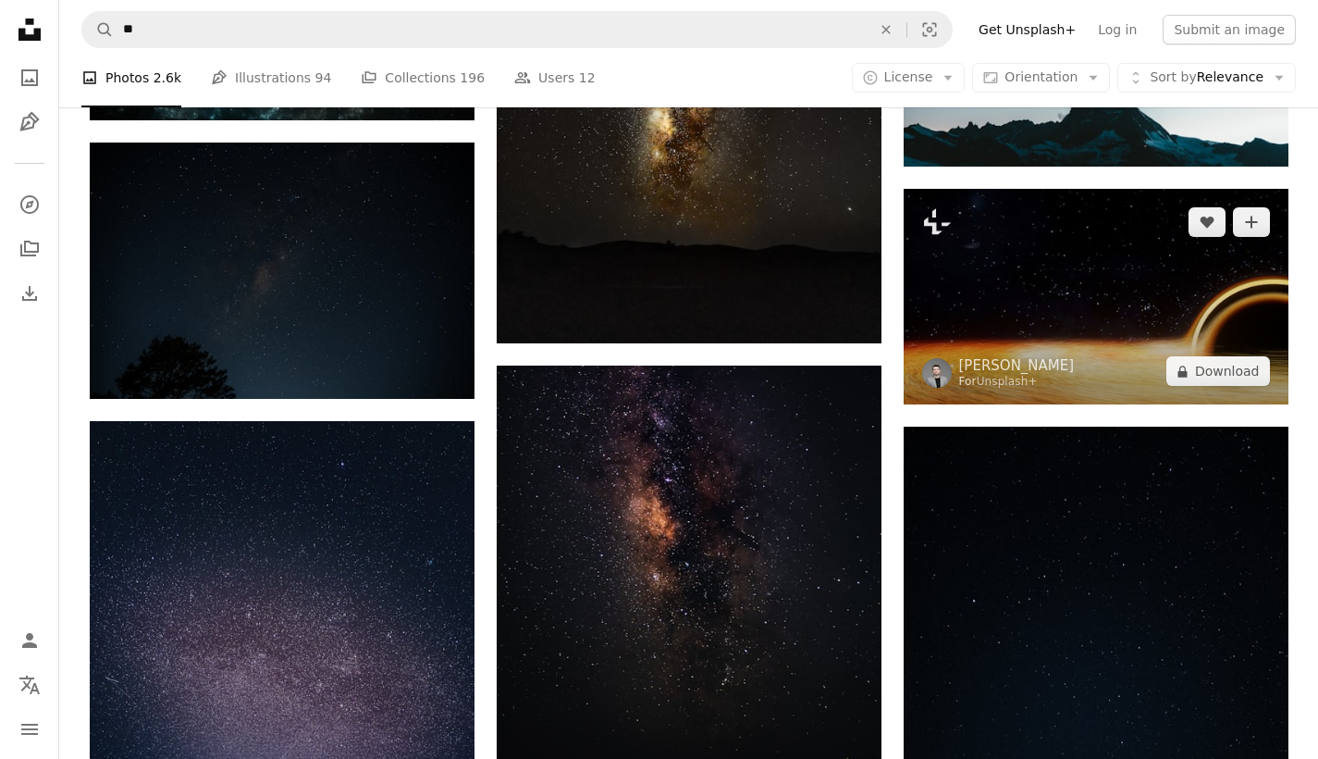
click at [1026, 318] on img at bounding box center [1096, 297] width 385 height 216
click at [1053, 251] on img at bounding box center [1096, 297] width 385 height 216
